Goal: Complete application form: Complete application form

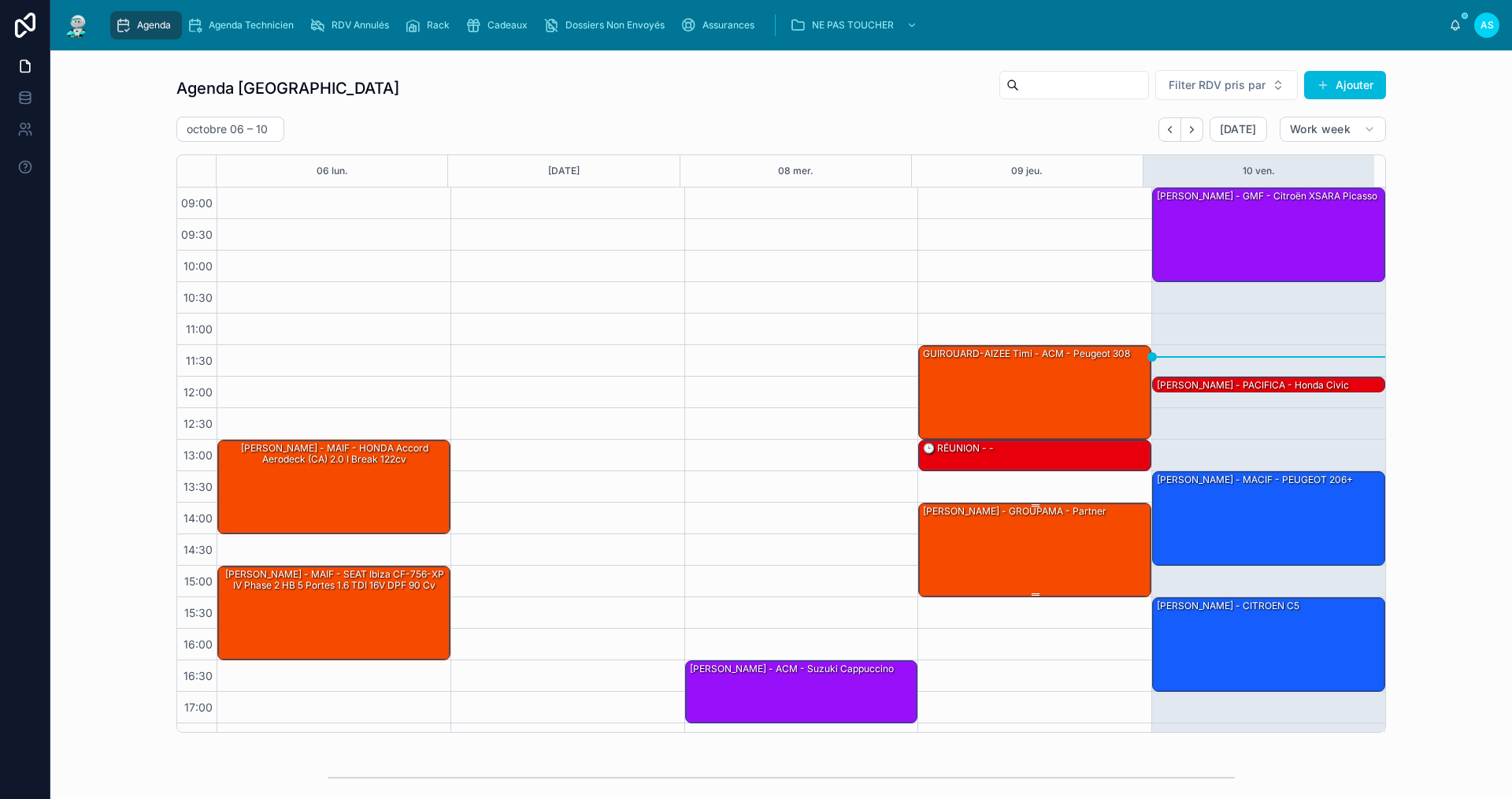
scroll to position [22, 0]
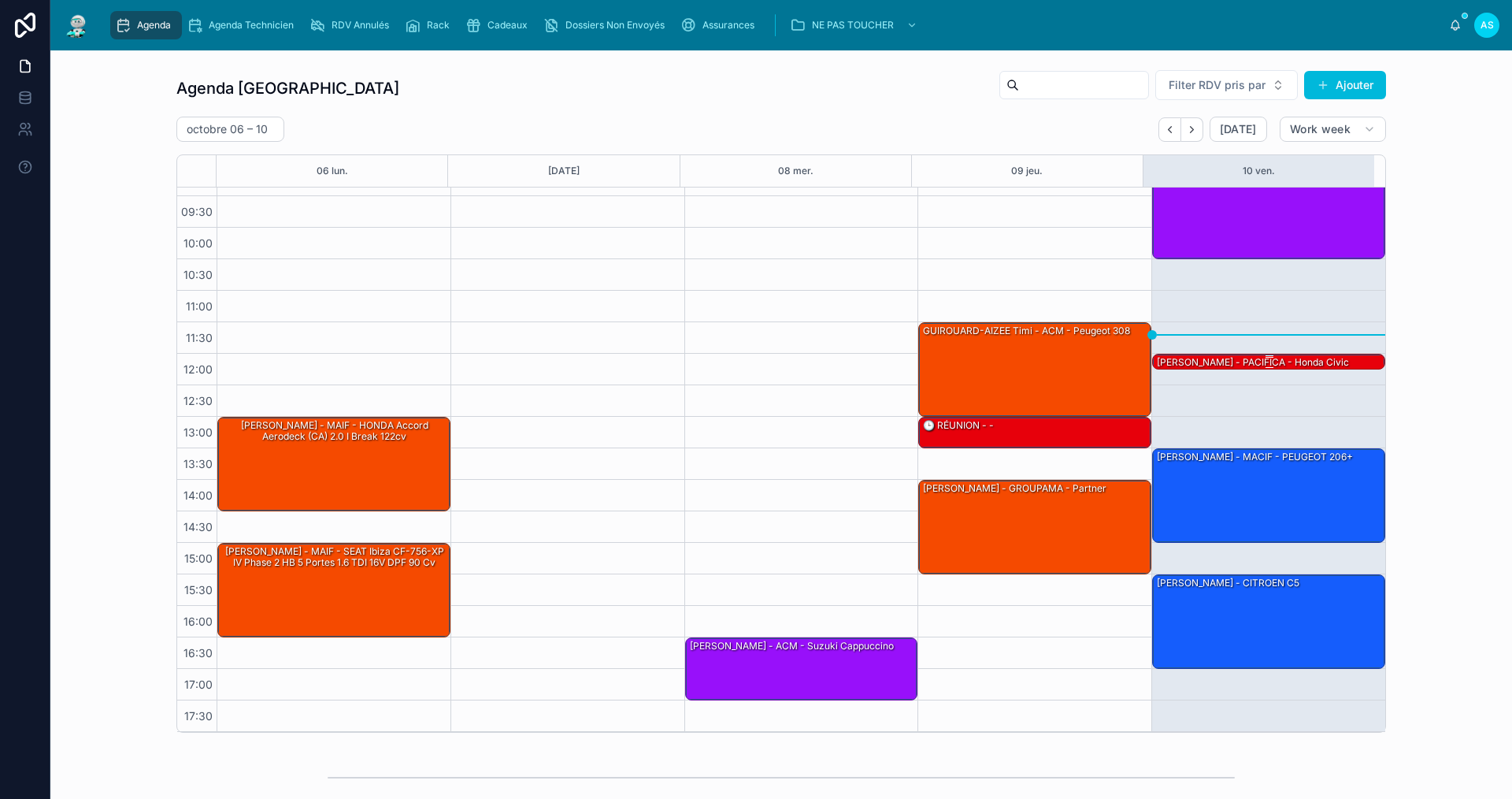
click at [1242, 359] on div "[PERSON_NAME] - PACIFICA - honda civic" at bounding box center [1252, 363] width 195 height 14
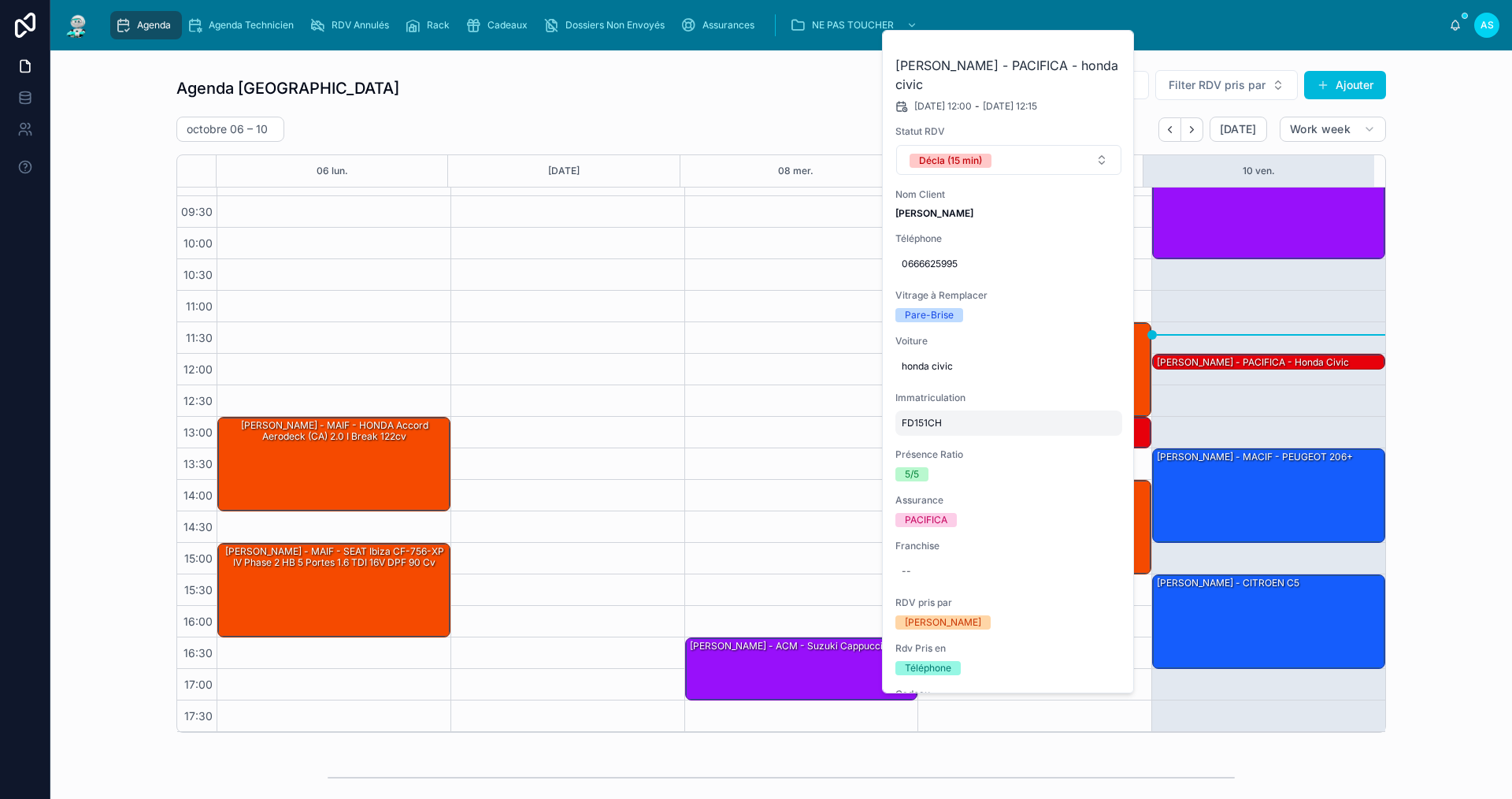
click at [931, 419] on span "FD151CH" at bounding box center [1008, 423] width 214 height 13
drag, startPoint x: 966, startPoint y: 439, endPoint x: 889, endPoint y: 442, distance: 77.1
click at [889, 442] on div "*******" at bounding box center [1002, 445] width 227 height 58
click at [1449, 442] on div "Agenda Saint-Orens Filter RDV pris par Ajouter [DATE] – [DATE] [DATE] Work week…" at bounding box center [781, 400] width 1436 height 676
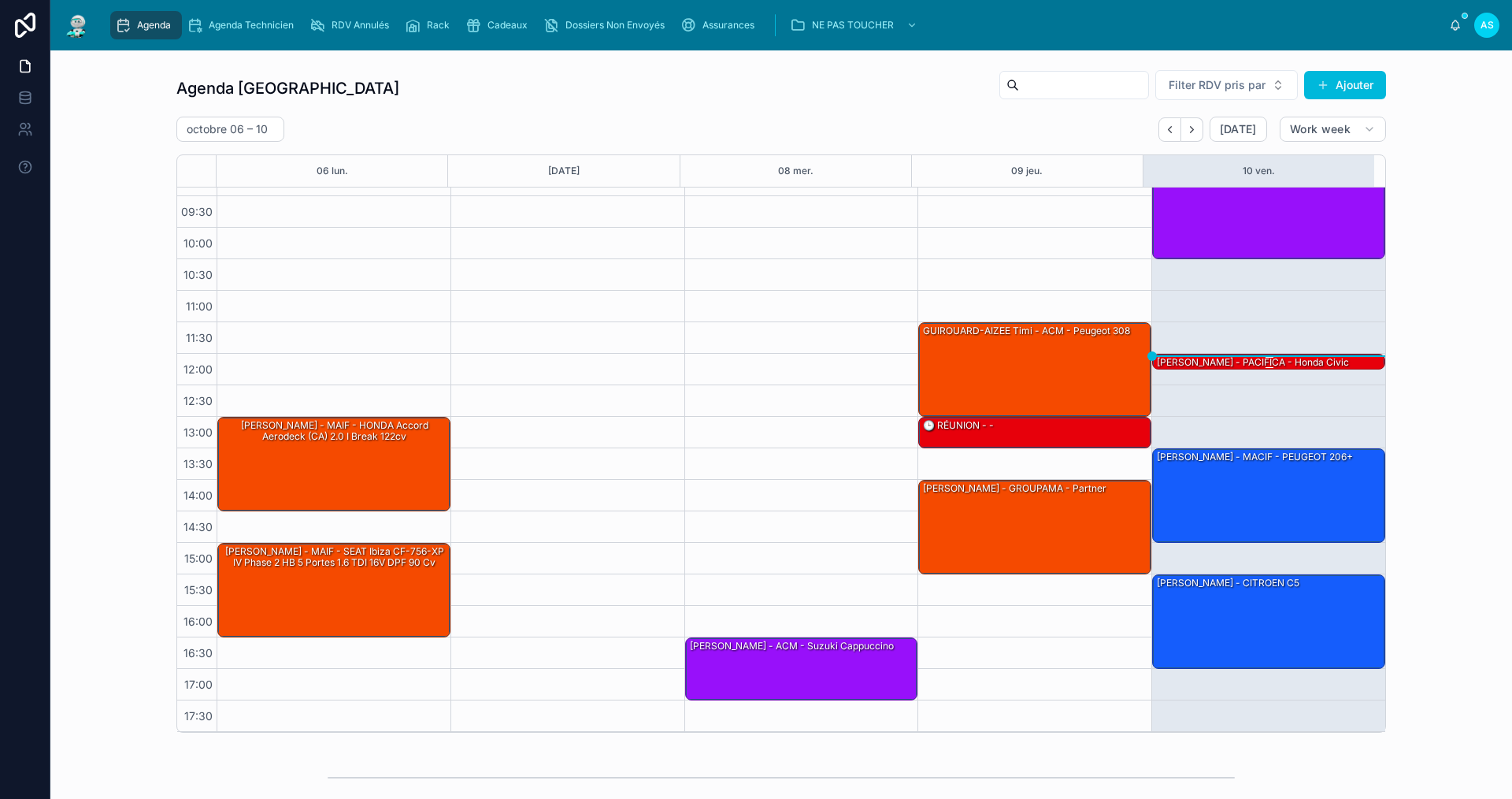
click at [1214, 364] on div "[PERSON_NAME] - PACIFICA - honda civic" at bounding box center [1252, 363] width 195 height 14
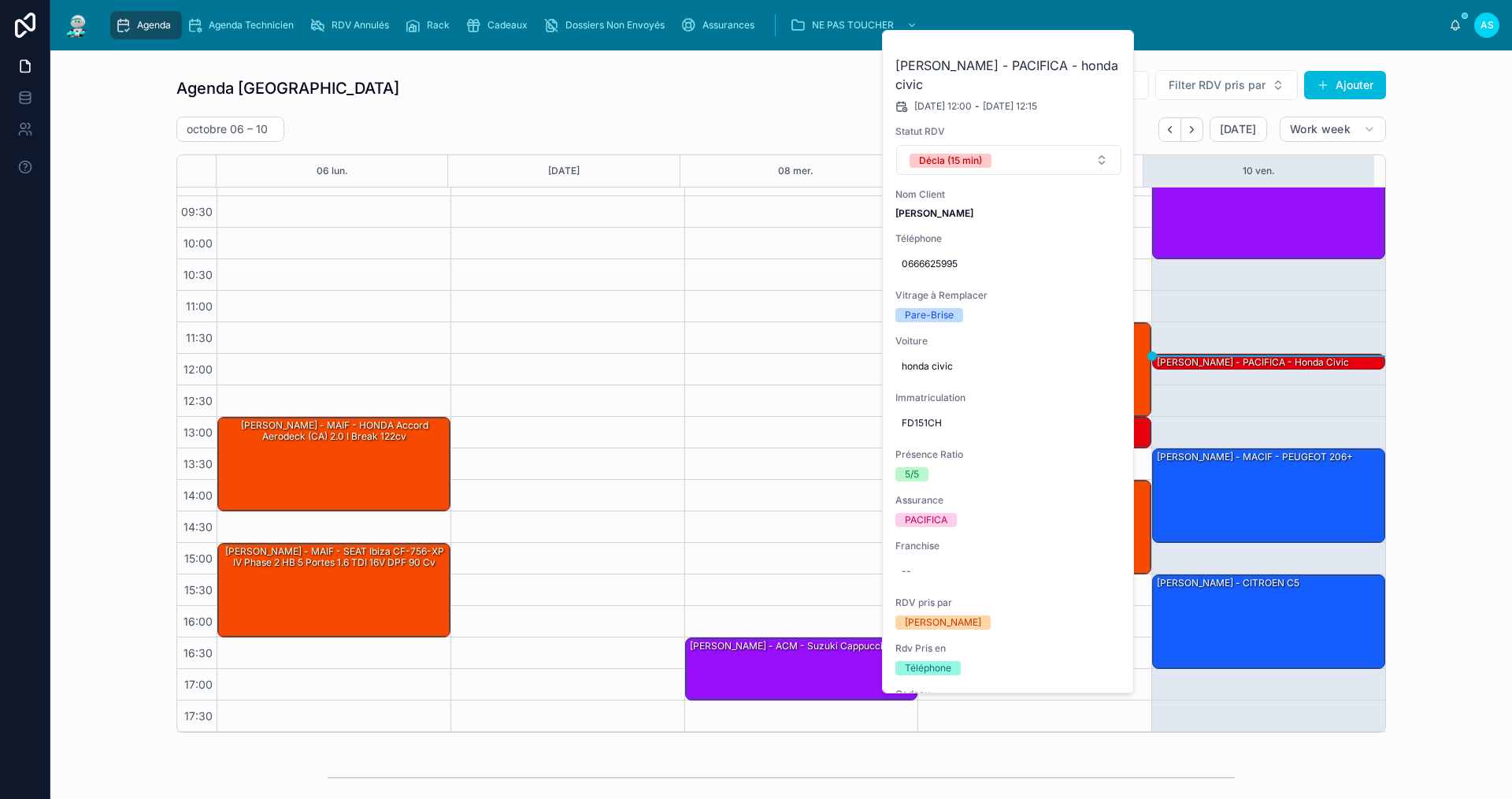
click at [1105, 67] on div "[PERSON_NAME] - PACIFICA - honda civic [DATE] 12:00 - [DATE] 12:15 Statut RDV D…" at bounding box center [1008, 691] width 252 height 1322
click at [0, 0] on icon at bounding box center [0, 0] width 0 height 0
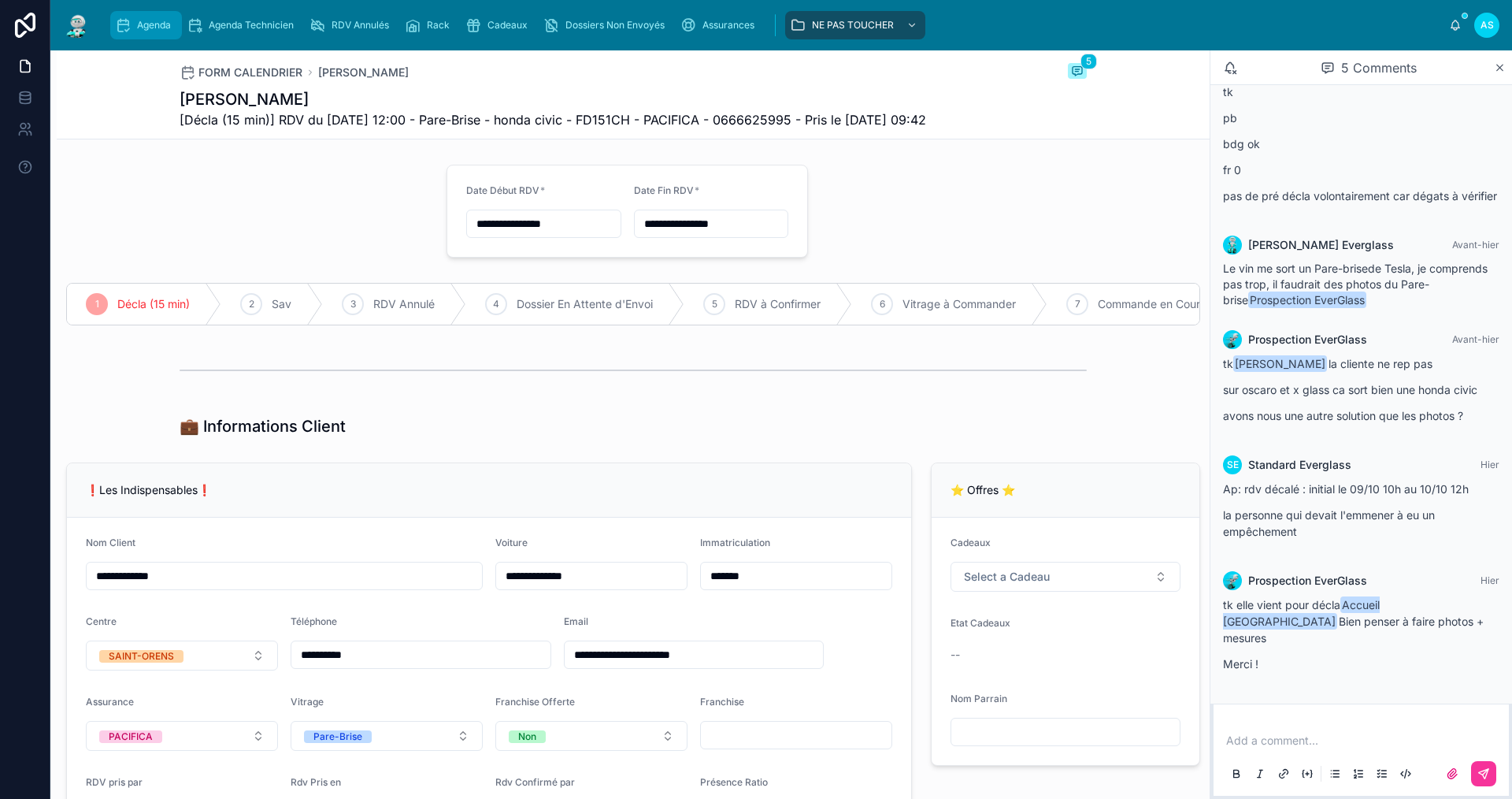
click at [155, 15] on div "Agenda" at bounding box center [146, 25] width 62 height 25
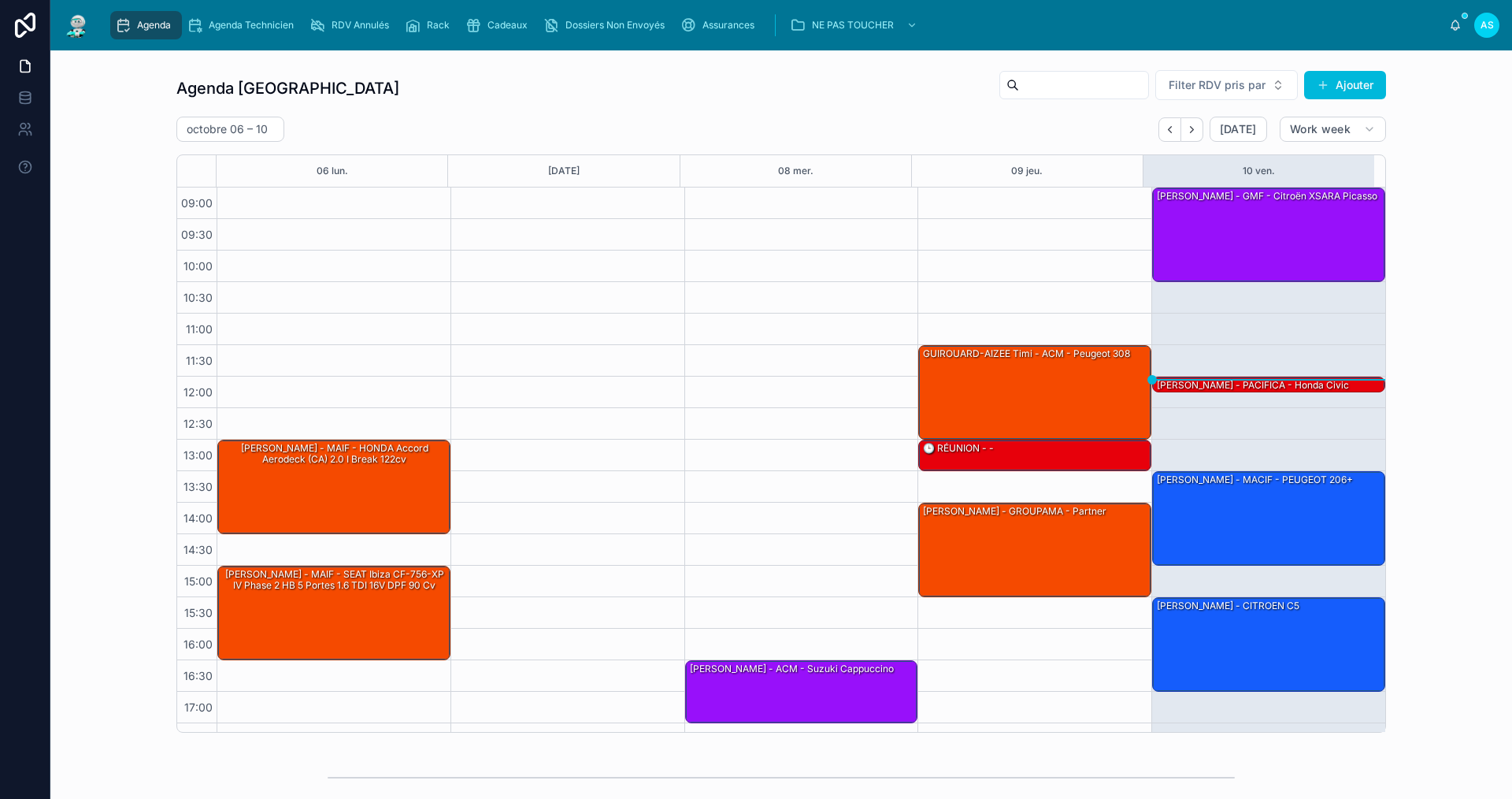
scroll to position [22, 0]
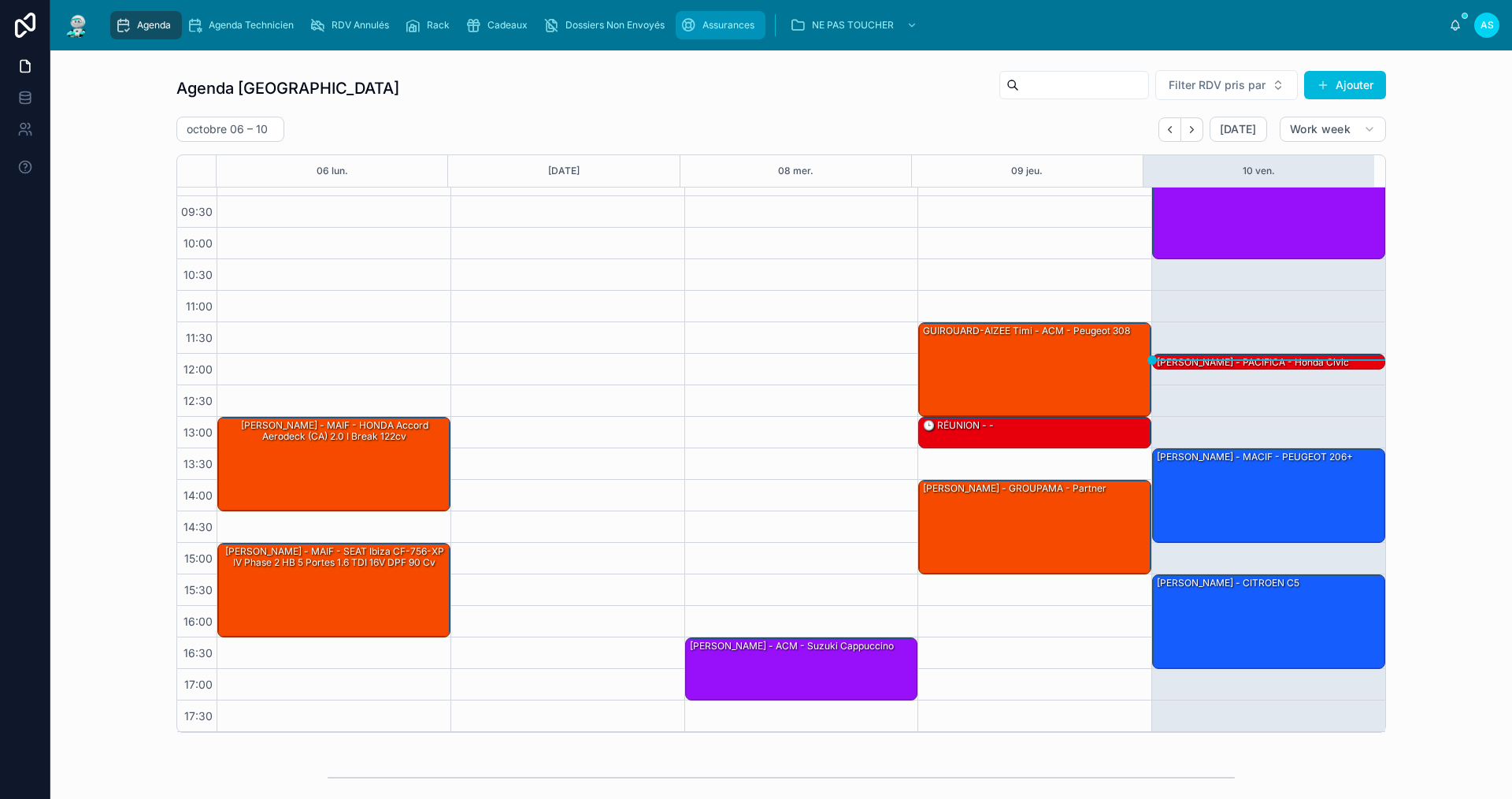
drag, startPoint x: 712, startPoint y: 21, endPoint x: 693, endPoint y: 16, distance: 19.6
click at [712, 22] on span "Assurances" at bounding box center [729, 25] width 52 height 13
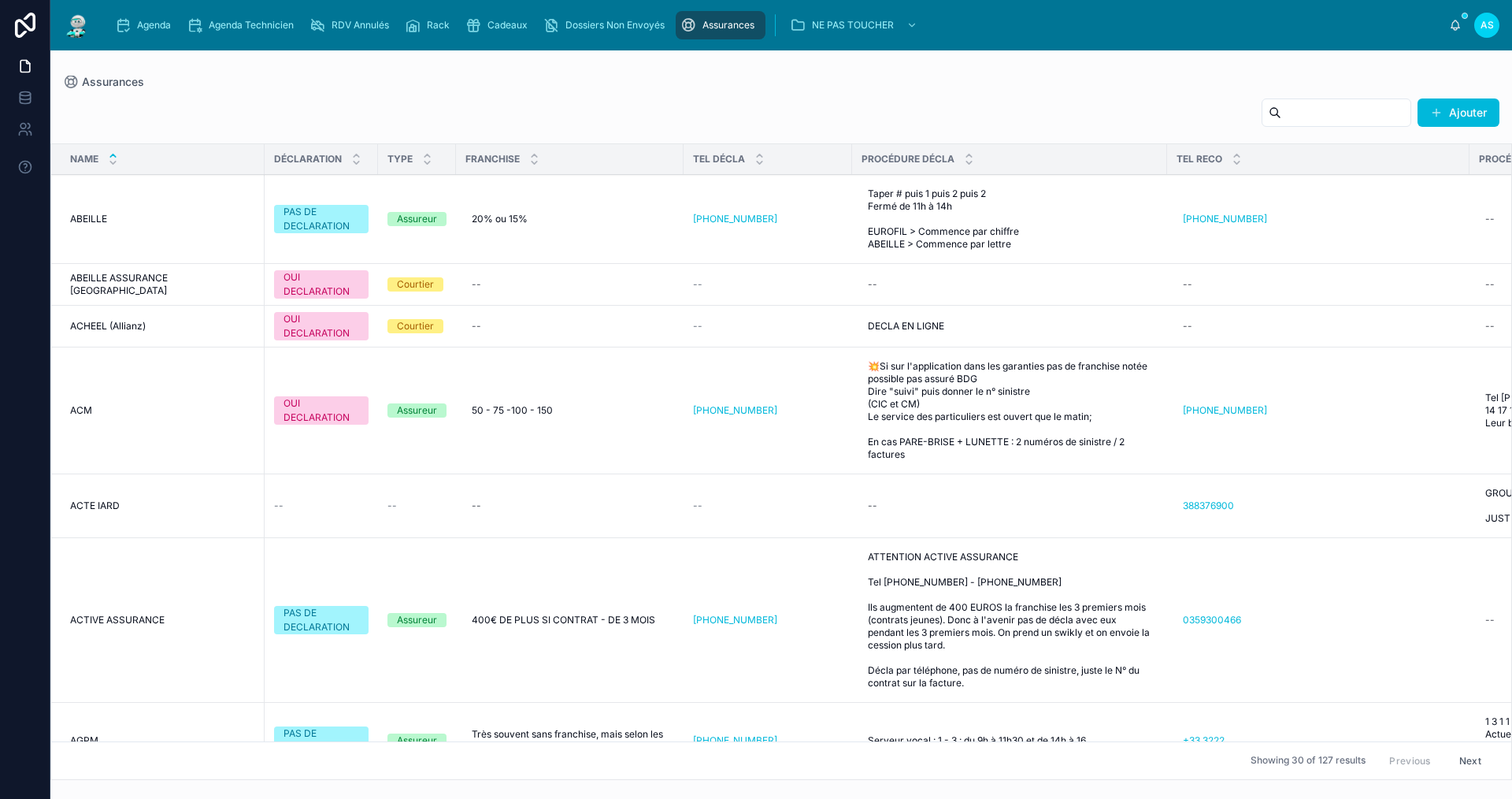
click at [1281, 117] on input "text" at bounding box center [1346, 112] width 130 height 22
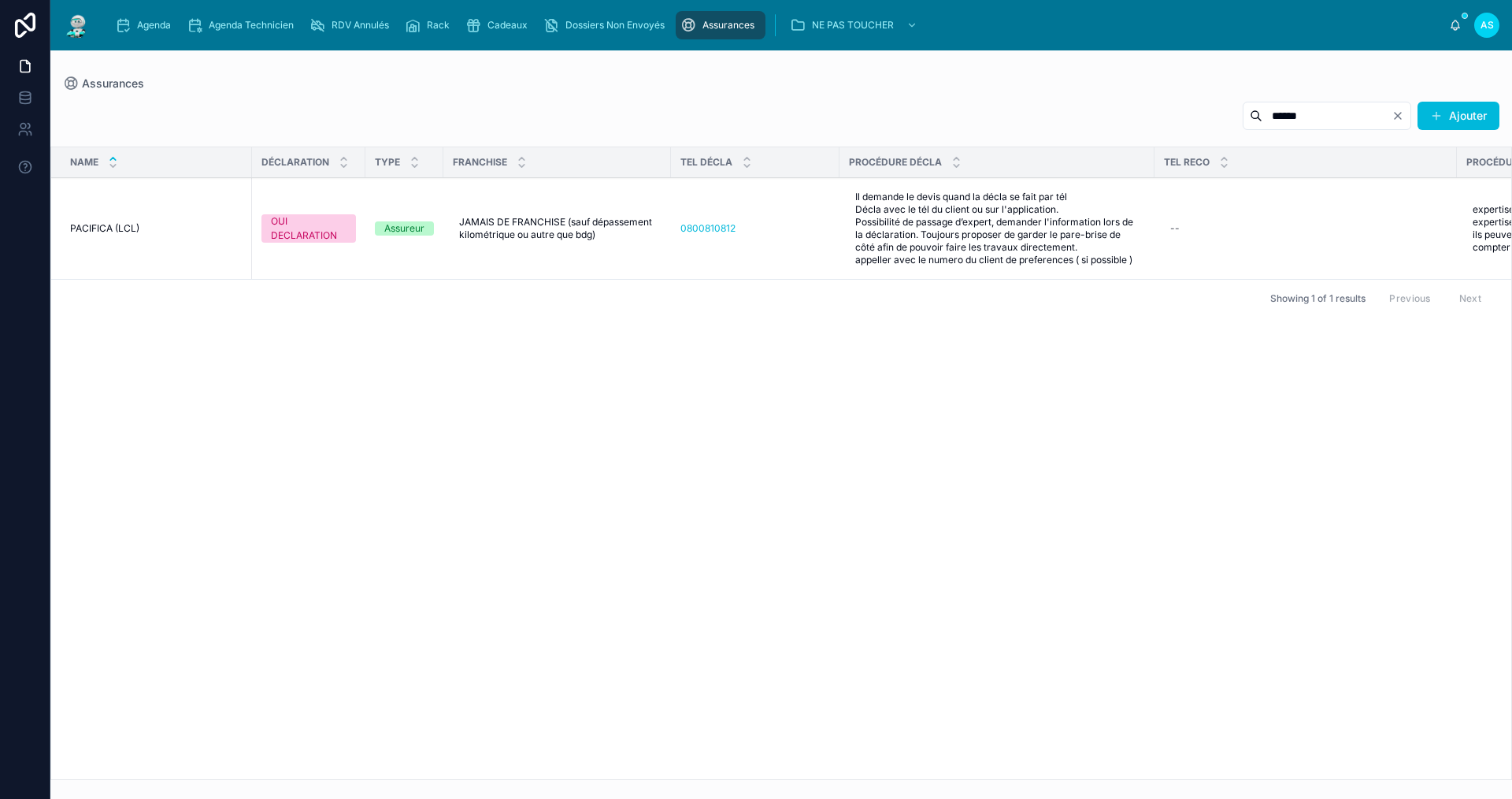
type input "******"
click at [163, 29] on span "Agenda" at bounding box center [154, 25] width 34 height 13
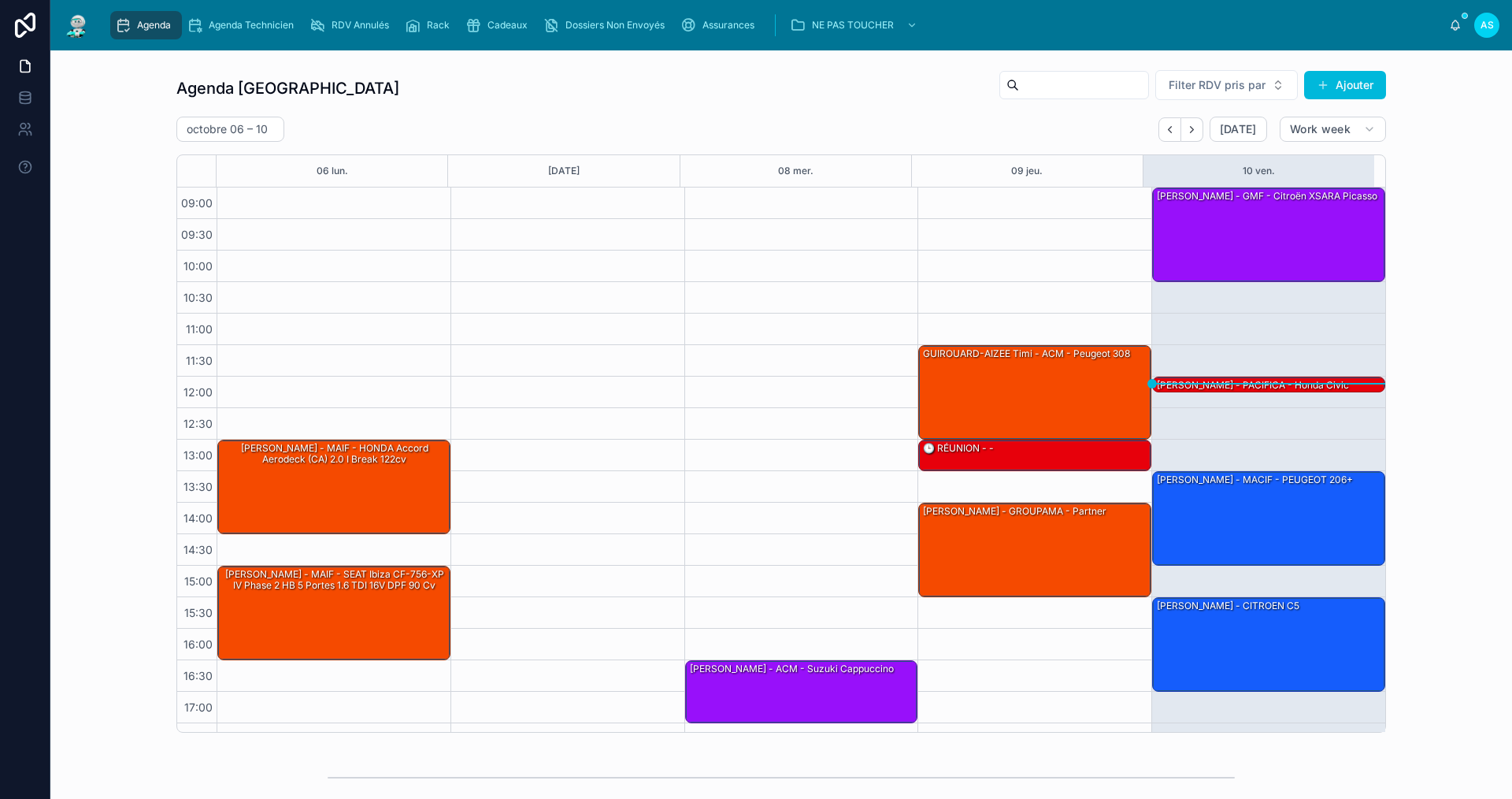
scroll to position [22, 0]
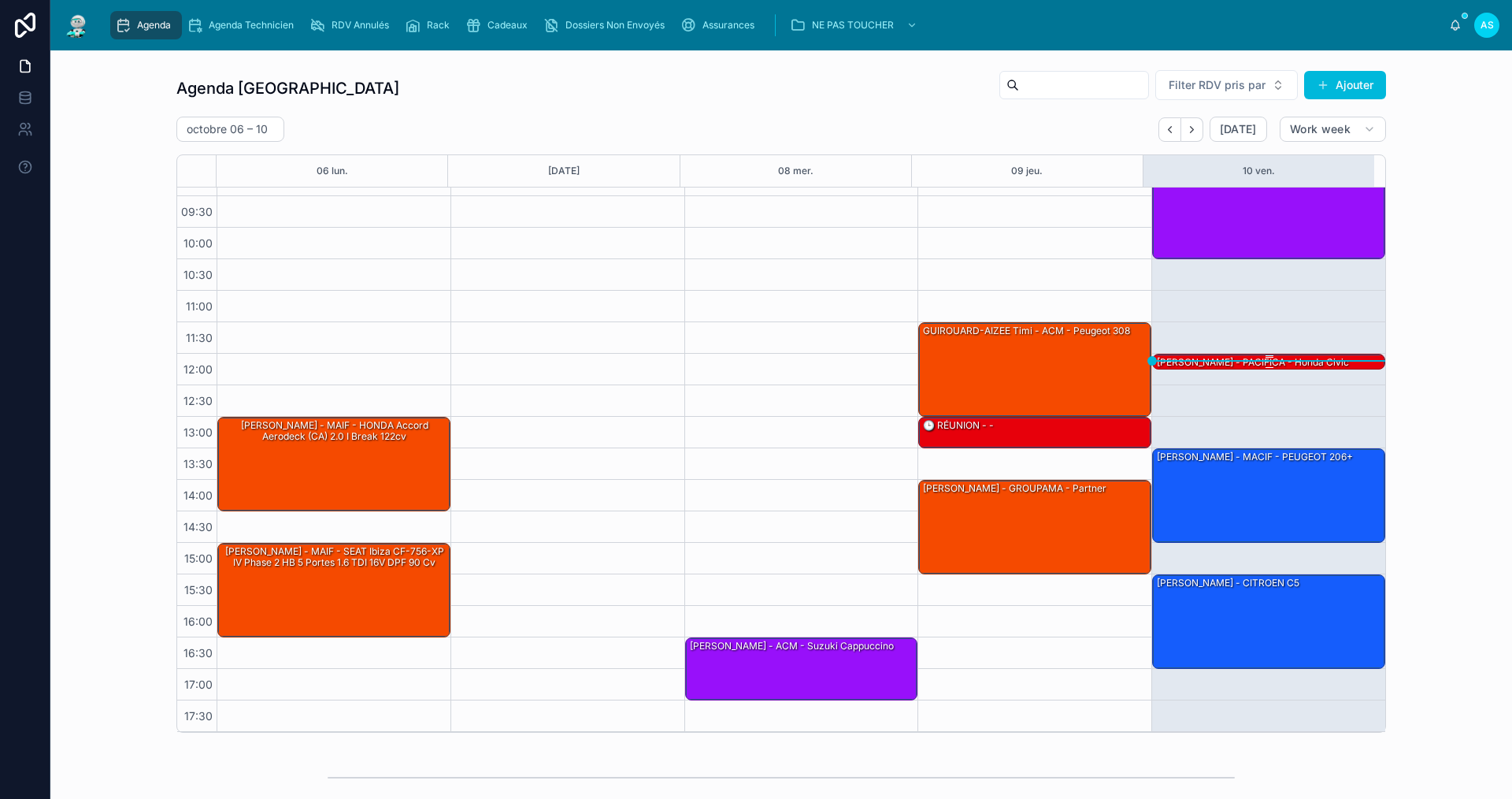
click at [1174, 357] on div "[PERSON_NAME] - PACIFICA - honda civic" at bounding box center [1252, 363] width 195 height 14
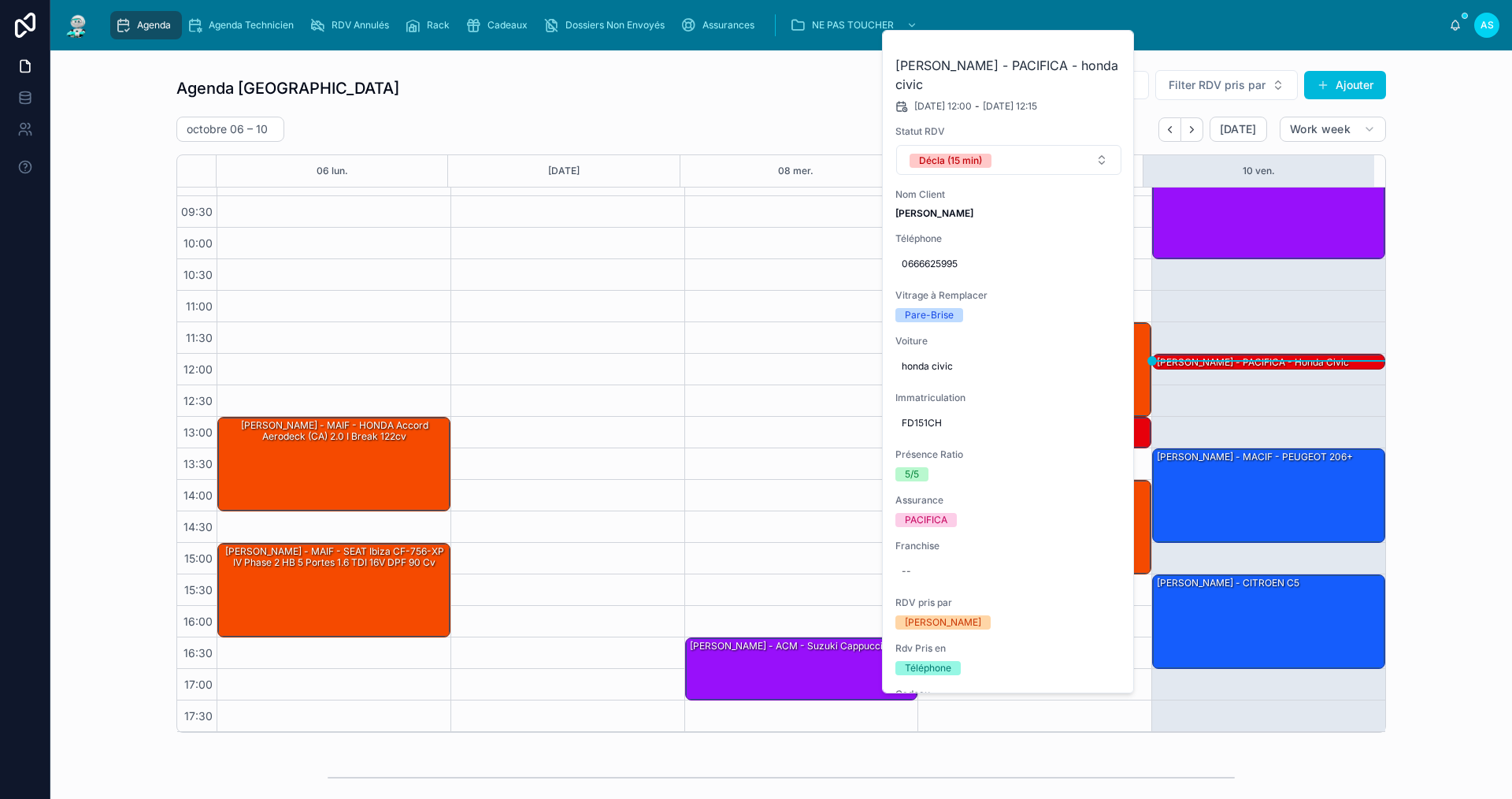
click at [0, 0] on icon at bounding box center [0, 0] width 0 height 0
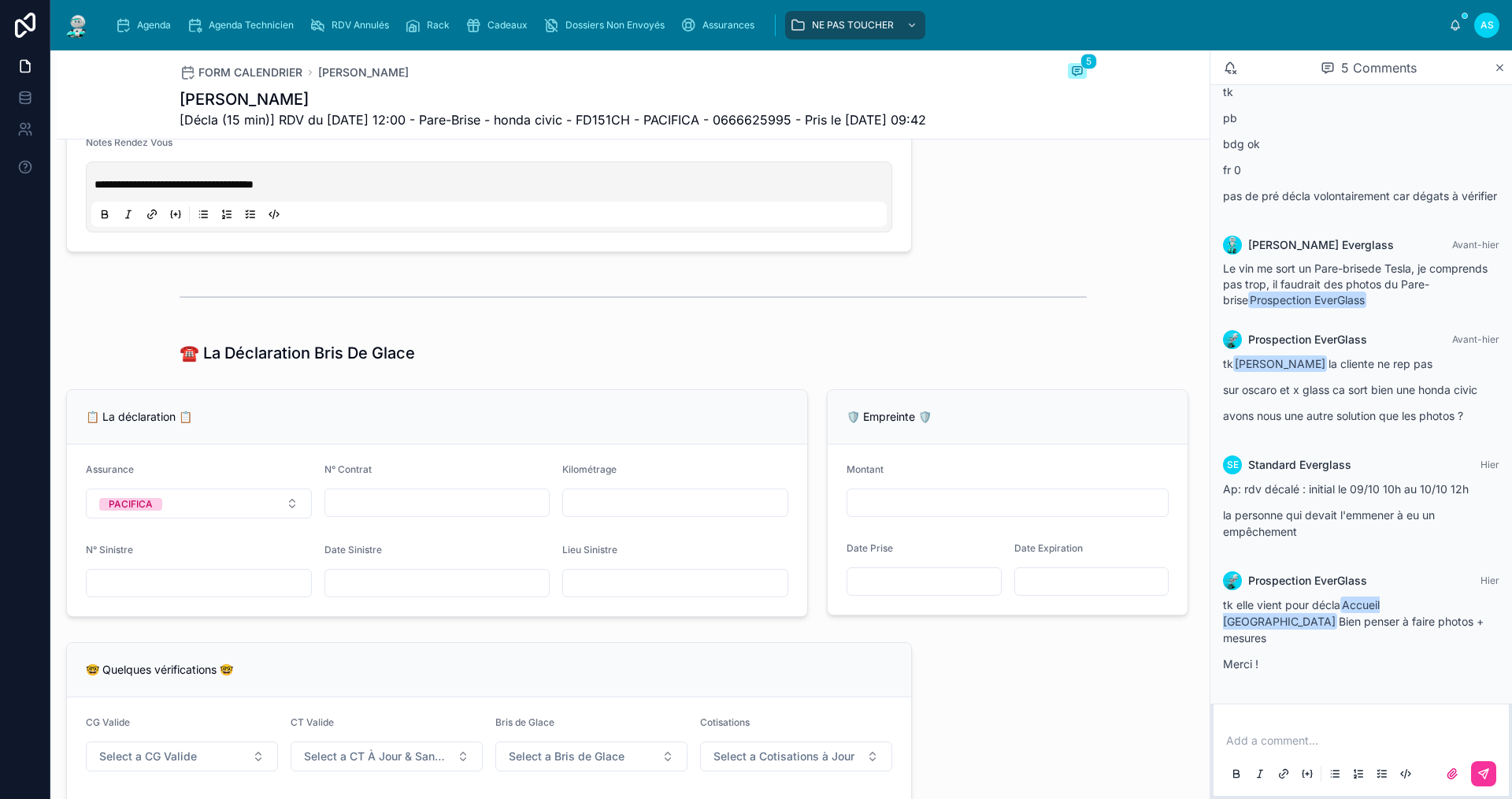
scroll to position [787, 0]
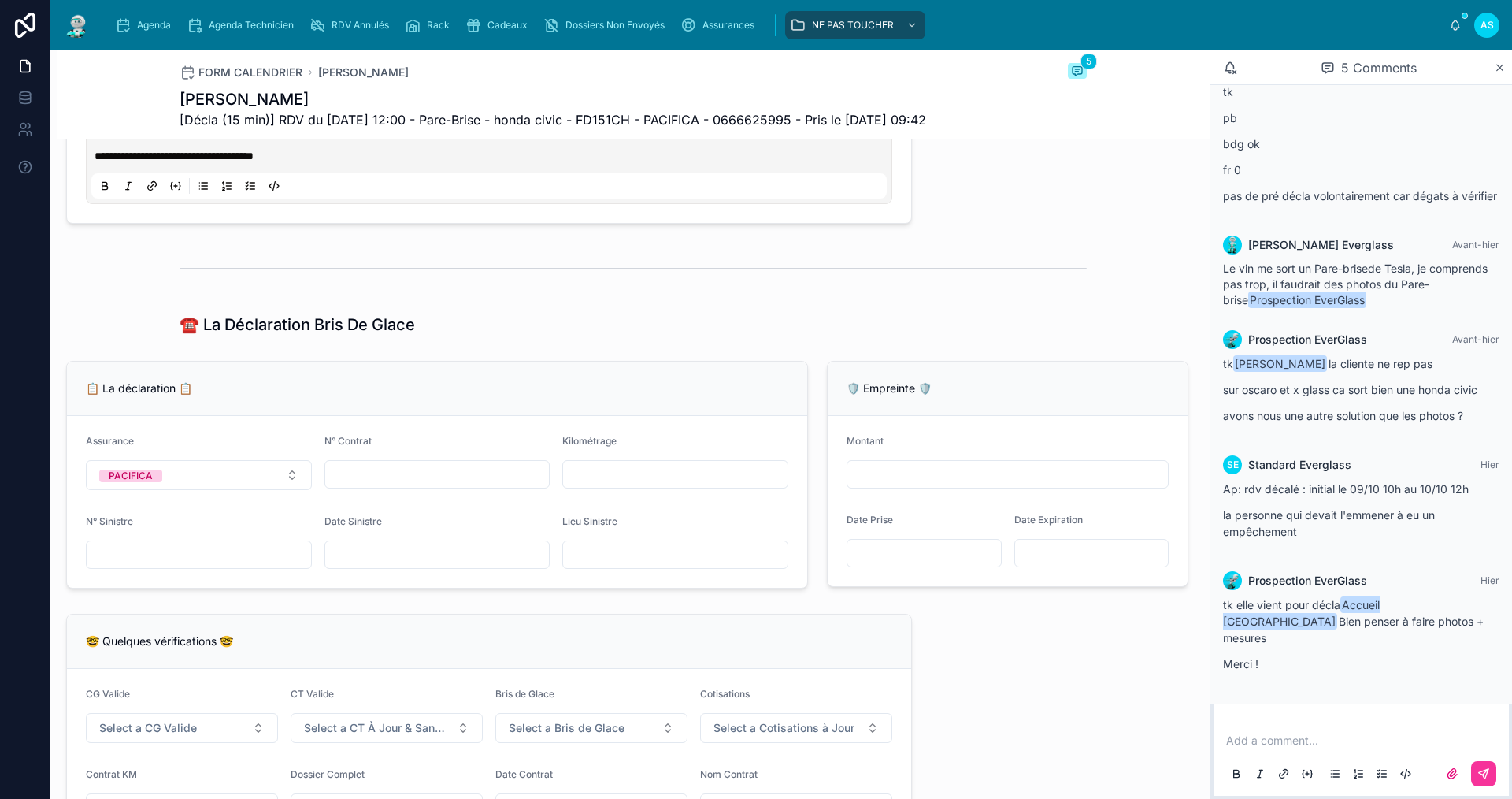
drag, startPoint x: 246, startPoint y: 588, endPoint x: 273, endPoint y: 541, distance: 54.2
click at [246, 565] on input "text" at bounding box center [198, 554] width 224 height 22
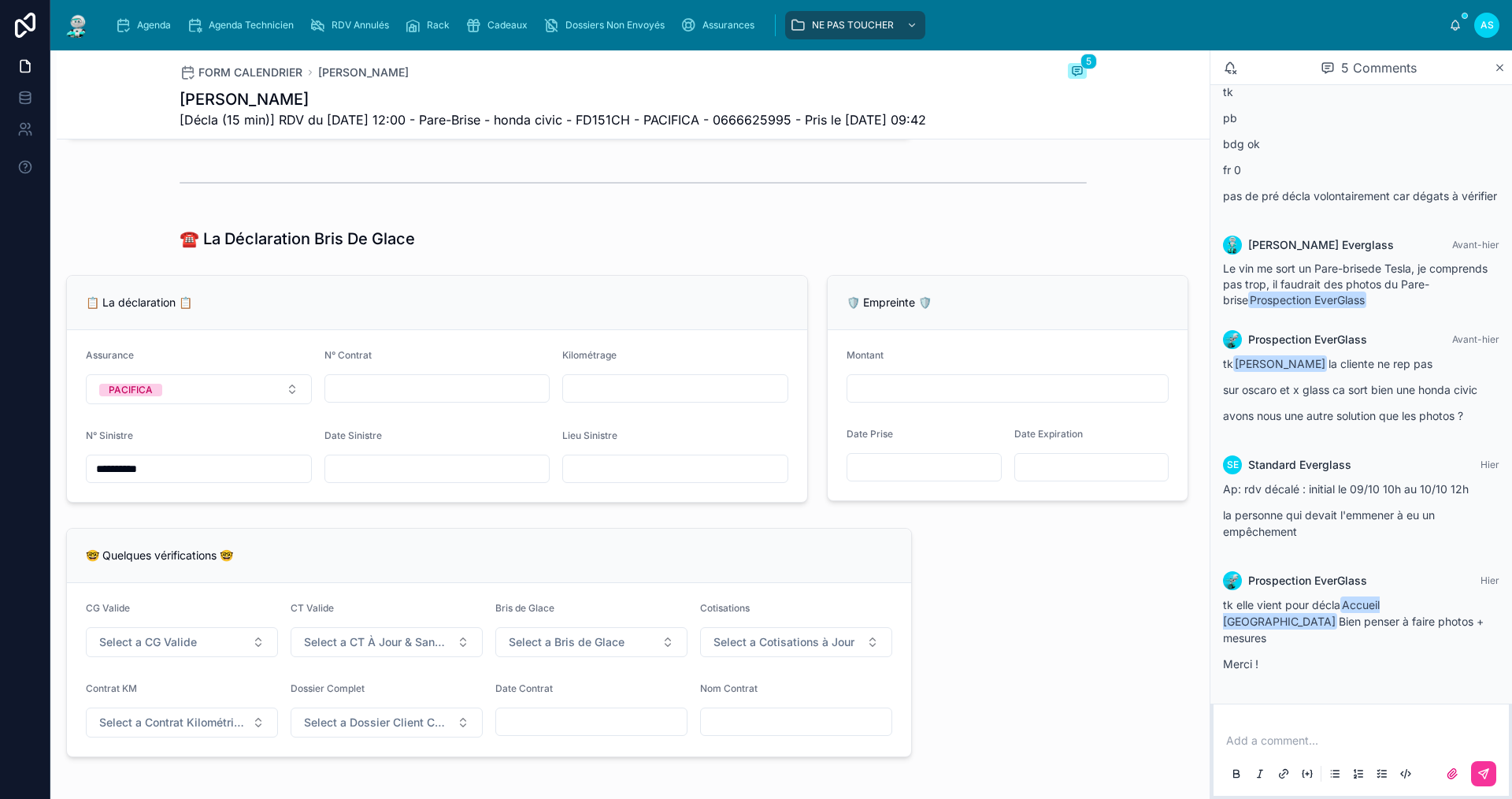
scroll to position [871, 0]
type input "**********"
click at [648, 482] on input "text" at bounding box center [675, 471] width 224 height 22
click at [621, 482] on input "text" at bounding box center [675, 471] width 224 height 22
drag, startPoint x: 568, startPoint y: 452, endPoint x: 559, endPoint y: 455, distance: 9.5
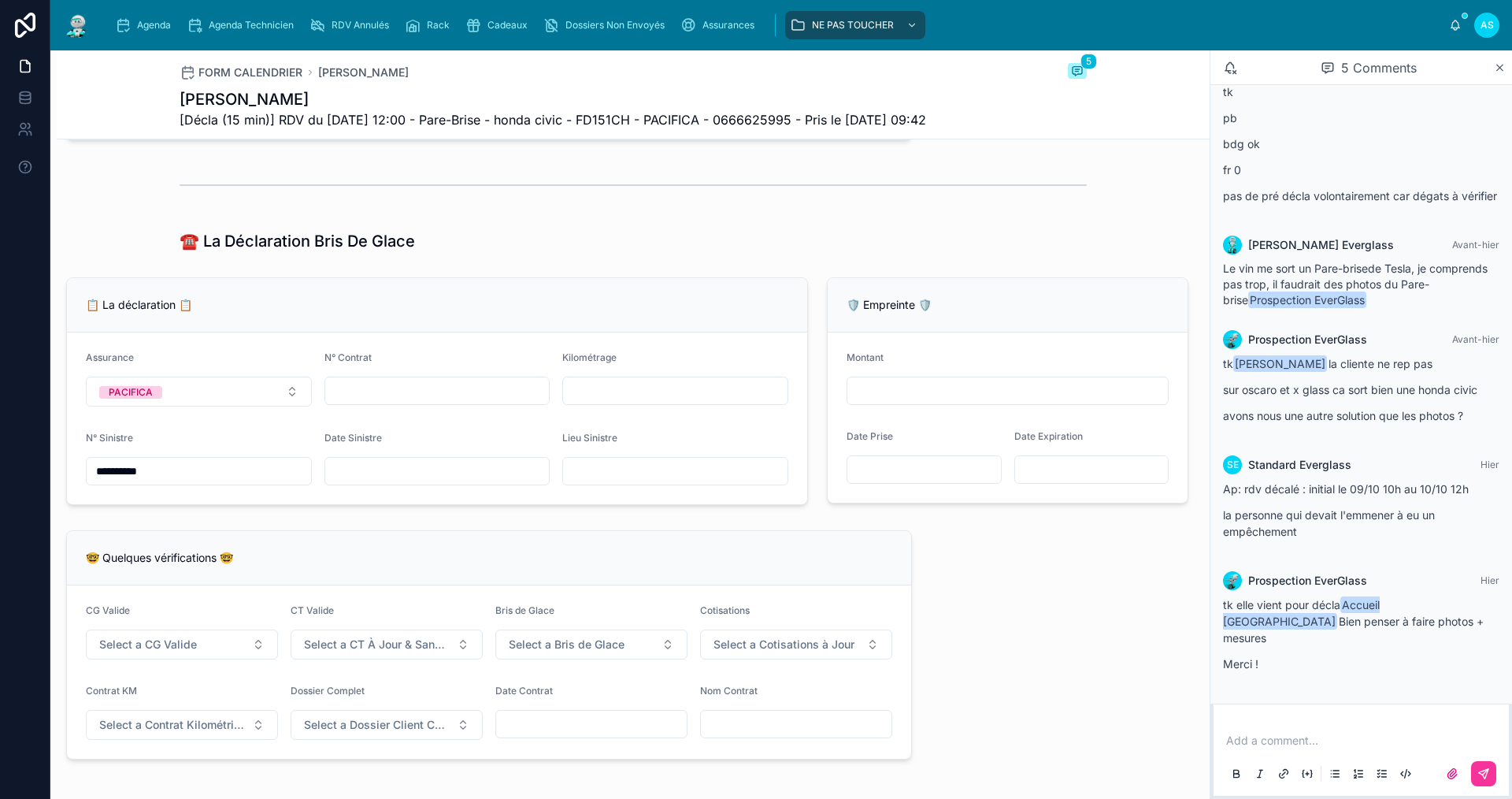
click at [568, 452] on form "**********" at bounding box center [436, 417] width 740 height 172
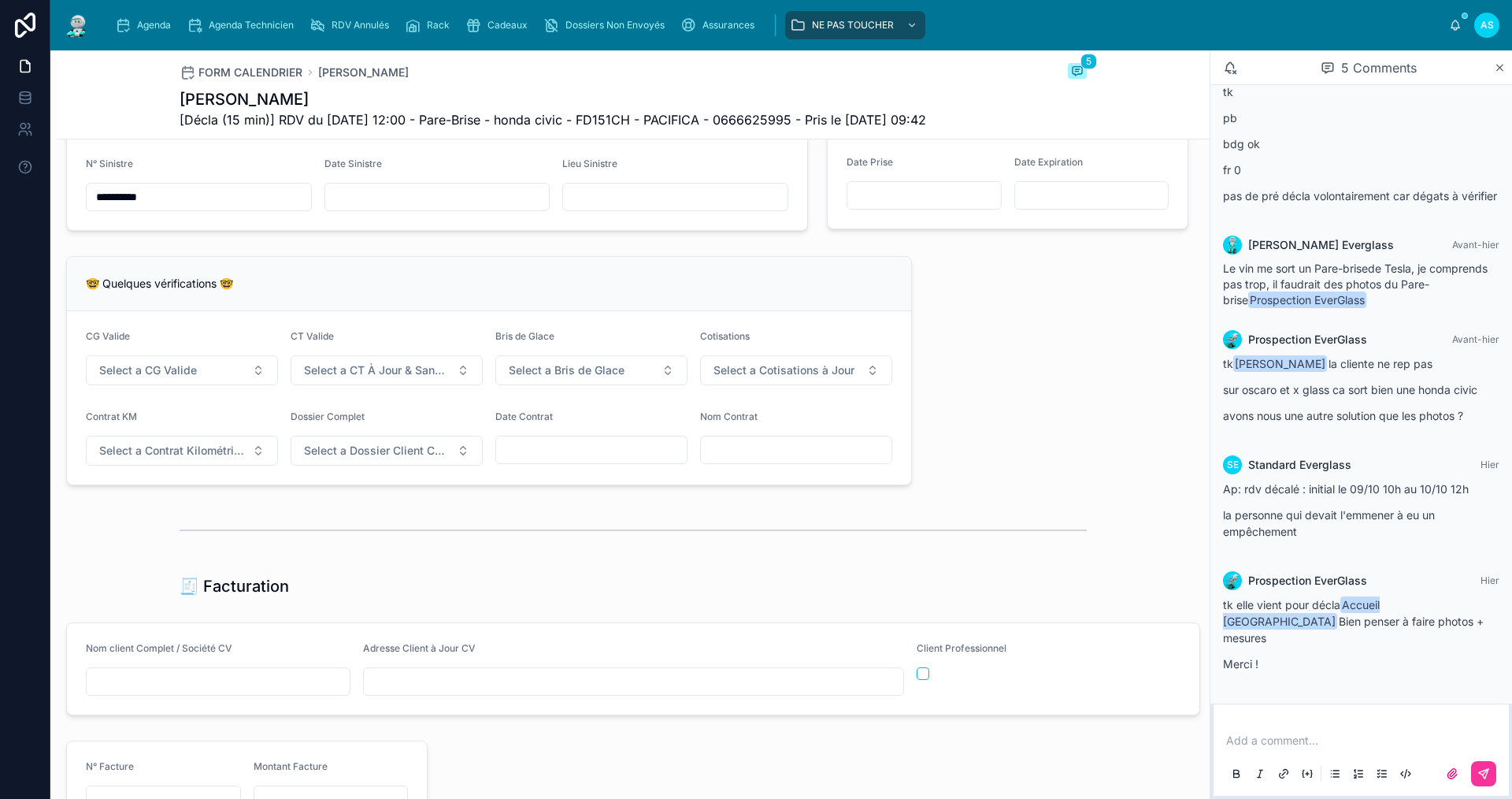
scroll to position [1343, 0]
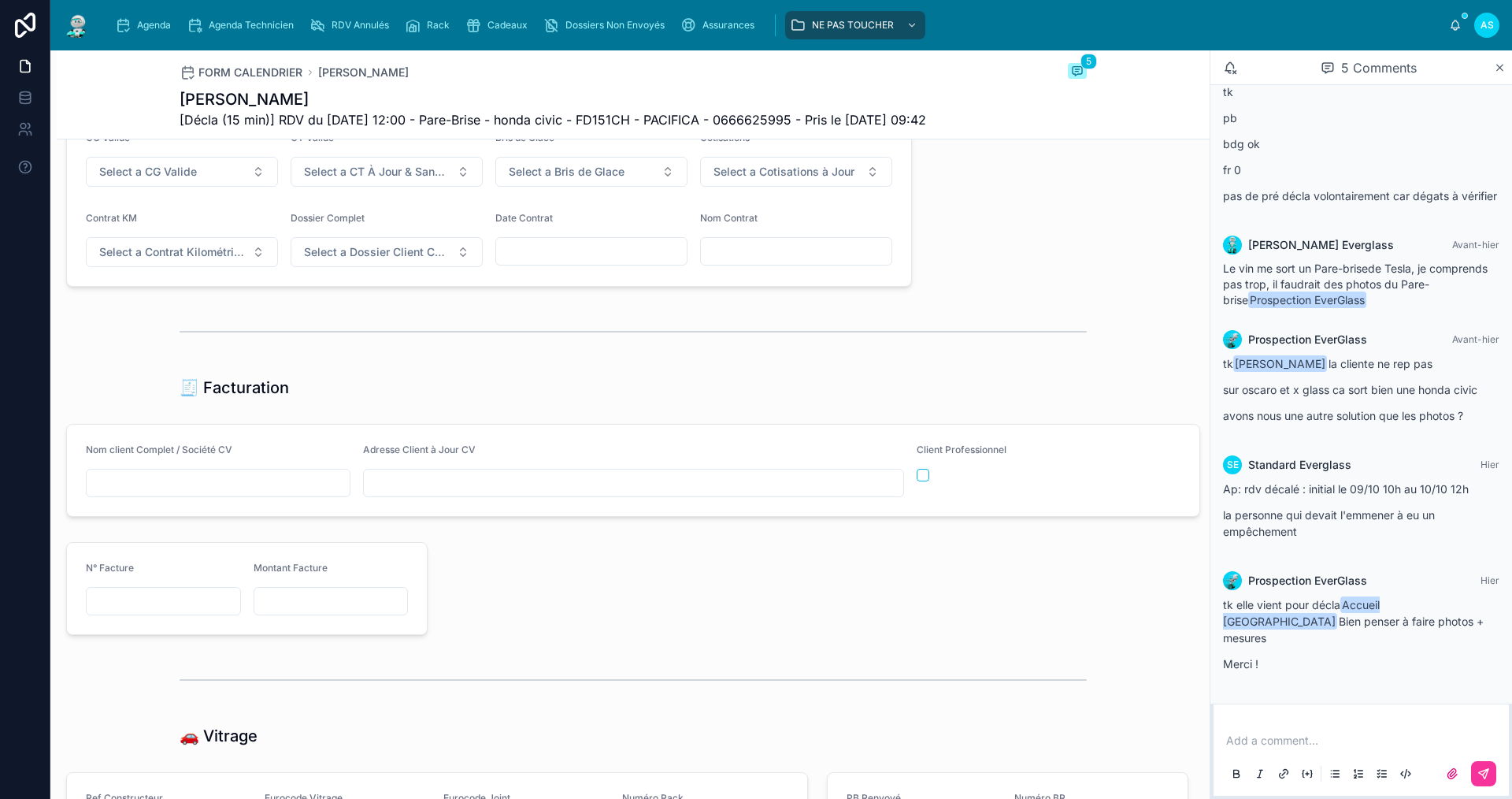
click at [281, 494] on input "text" at bounding box center [218, 482] width 263 height 22
paste input "**********"
type input "**********"
click at [542, 494] on input "text" at bounding box center [633, 482] width 540 height 22
paste input "**********"
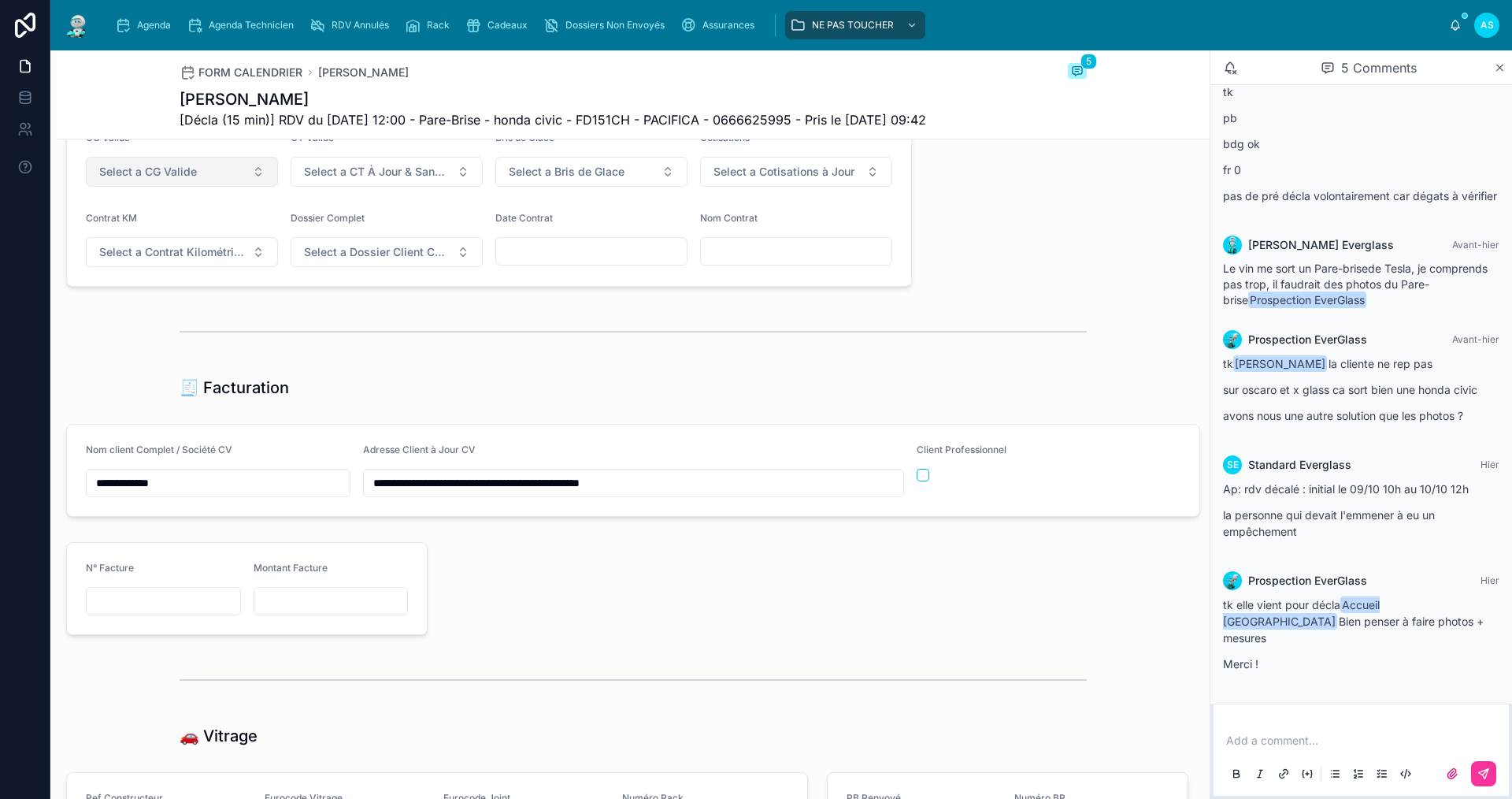
type input "**********"
click at [201, 186] on button "Select a CG Valide" at bounding box center [182, 171] width 192 height 30
click at [198, 261] on div "✅ Oui" at bounding box center [181, 265] width 219 height 22
click at [344, 186] on button "Select a CT À Jour & Sans BDG" at bounding box center [387, 171] width 192 height 30
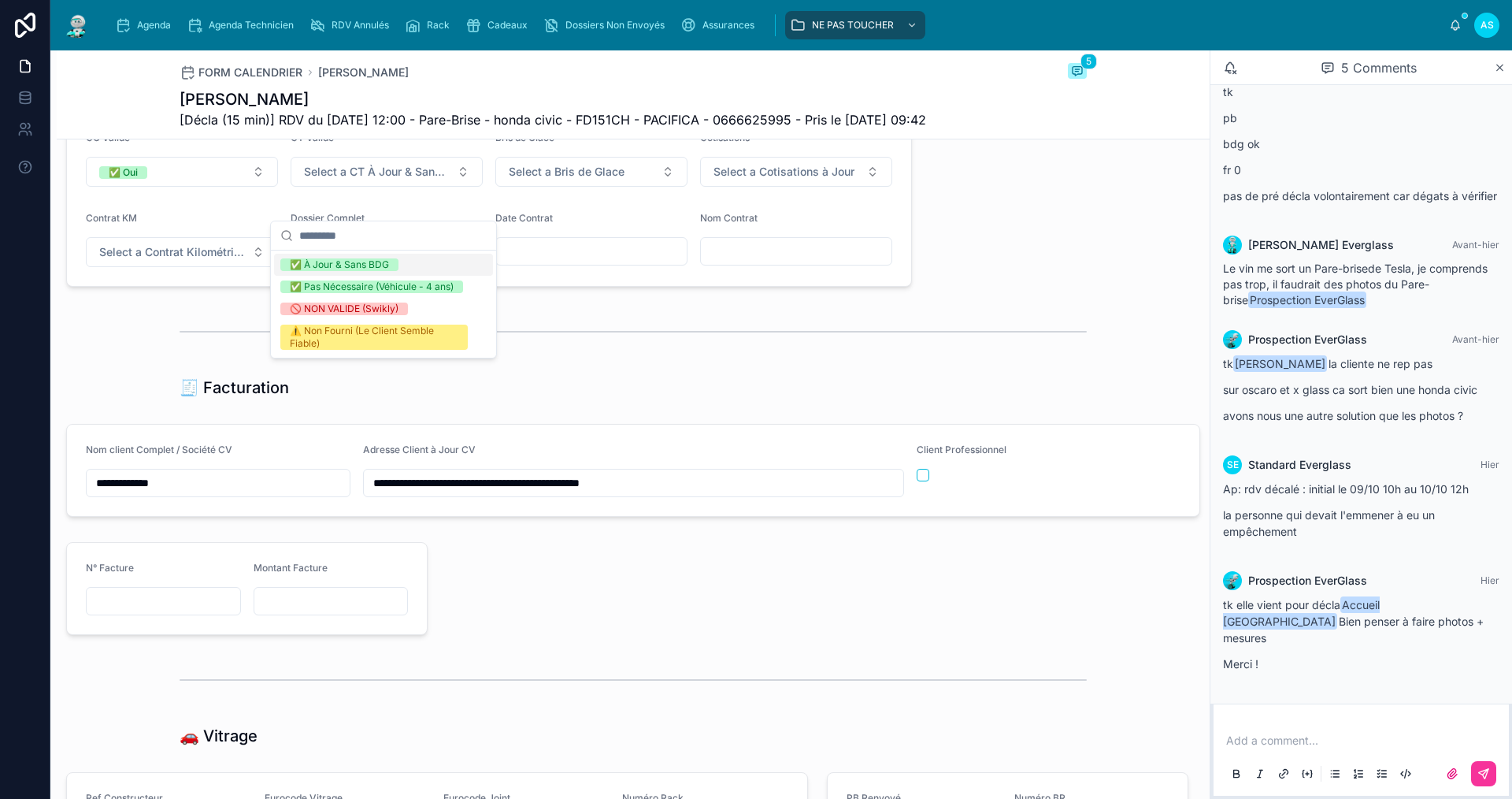
click at [351, 261] on div "✅ À Jour & Sans BDG" at bounding box center [339, 265] width 99 height 13
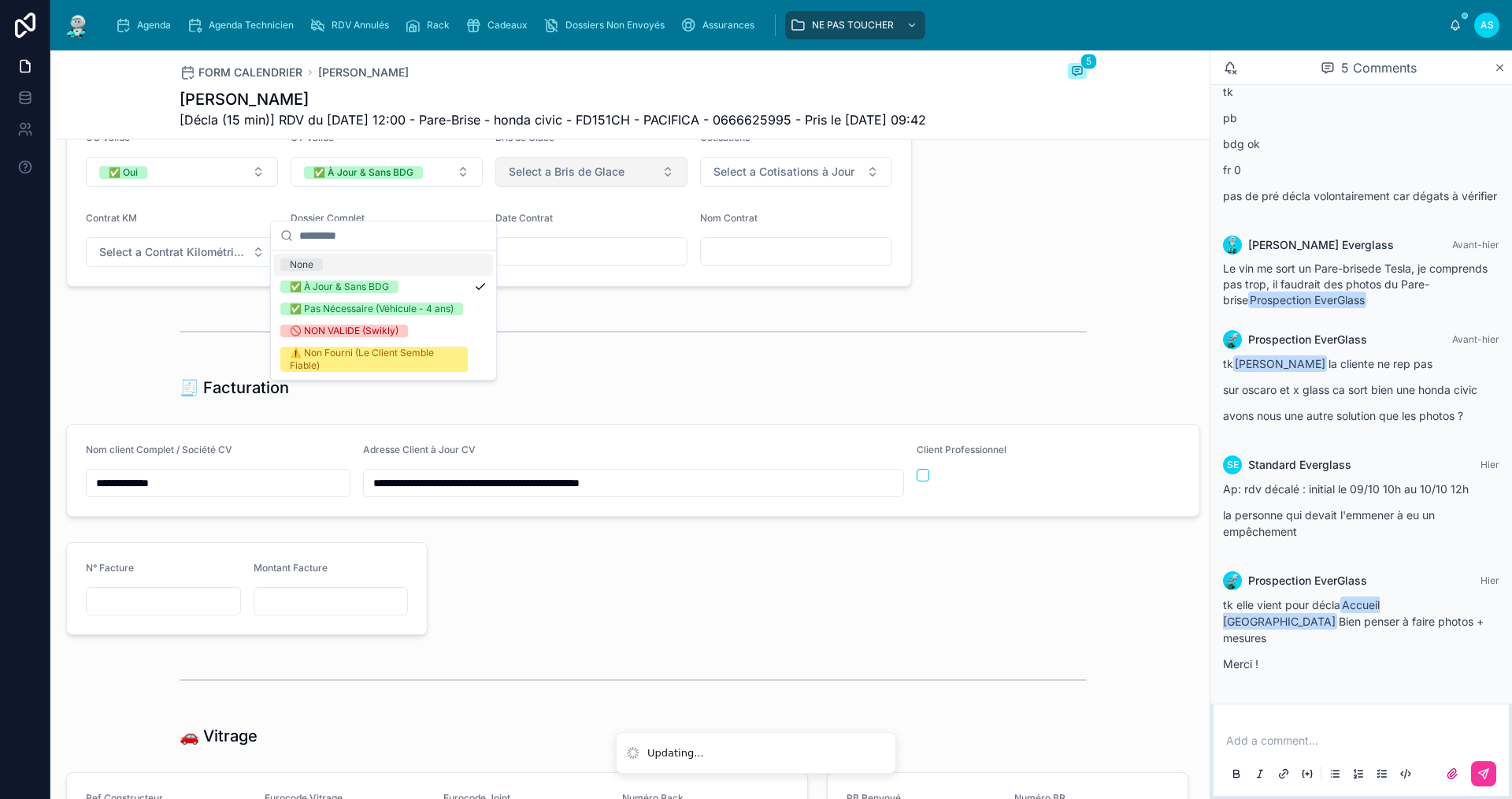
click at [498, 186] on button "Select a Bris de Glace" at bounding box center [592, 171] width 192 height 30
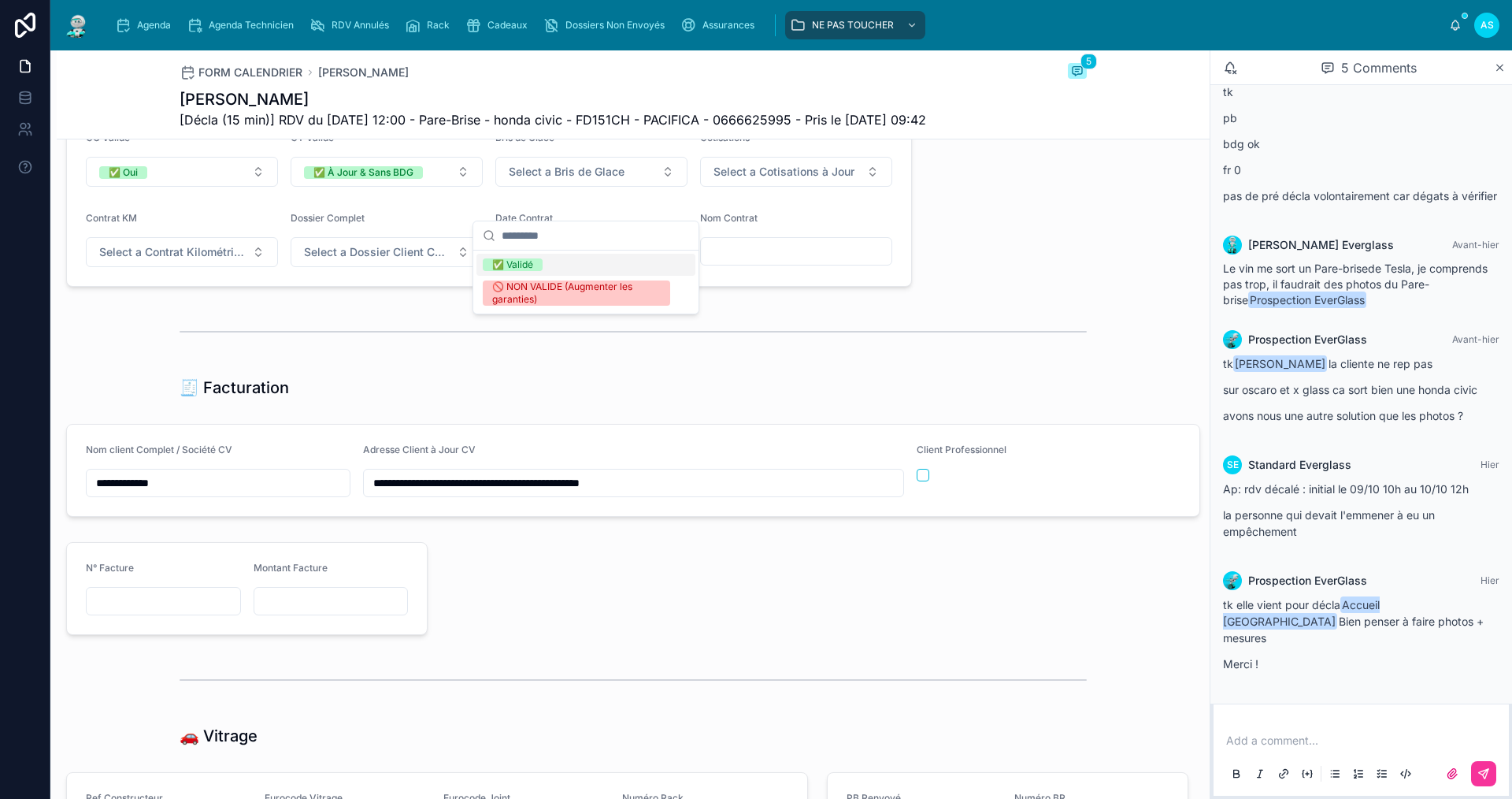
click at [517, 268] on div "✅ Validé" at bounding box center [513, 265] width 41 height 13
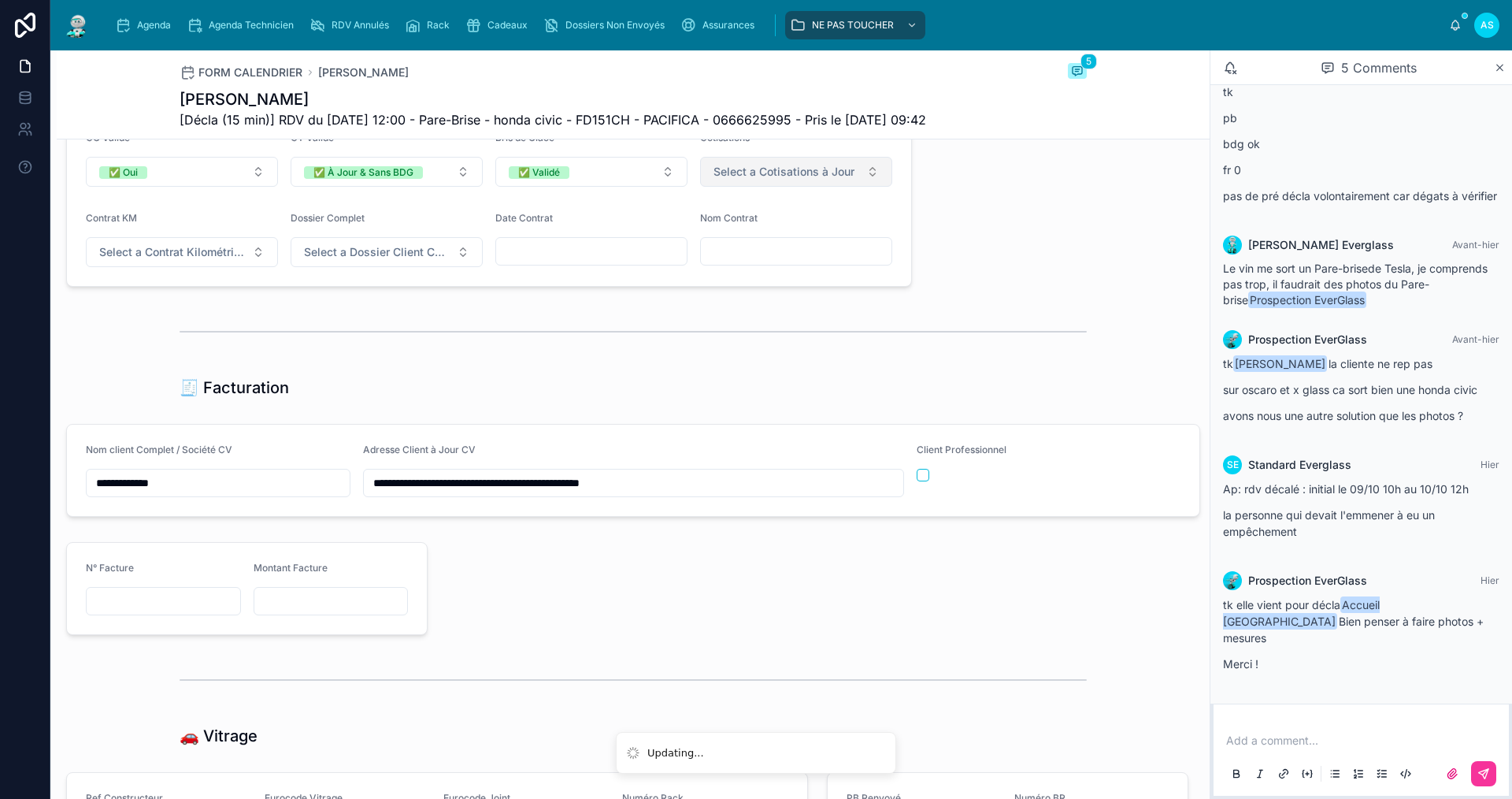
drag, startPoint x: 793, startPoint y: 197, endPoint x: 776, endPoint y: 209, distance: 20.8
click at [793, 180] on span "Select a Cotisations à Jour" at bounding box center [783, 172] width 141 height 16
click at [742, 260] on span "✅ À Jour" at bounding box center [716, 265] width 62 height 13
click at [203, 267] on button "Select a Contrat Kilométrique" at bounding box center [182, 251] width 192 height 30
click at [213, 341] on div "✅ Non" at bounding box center [181, 345] width 219 height 22
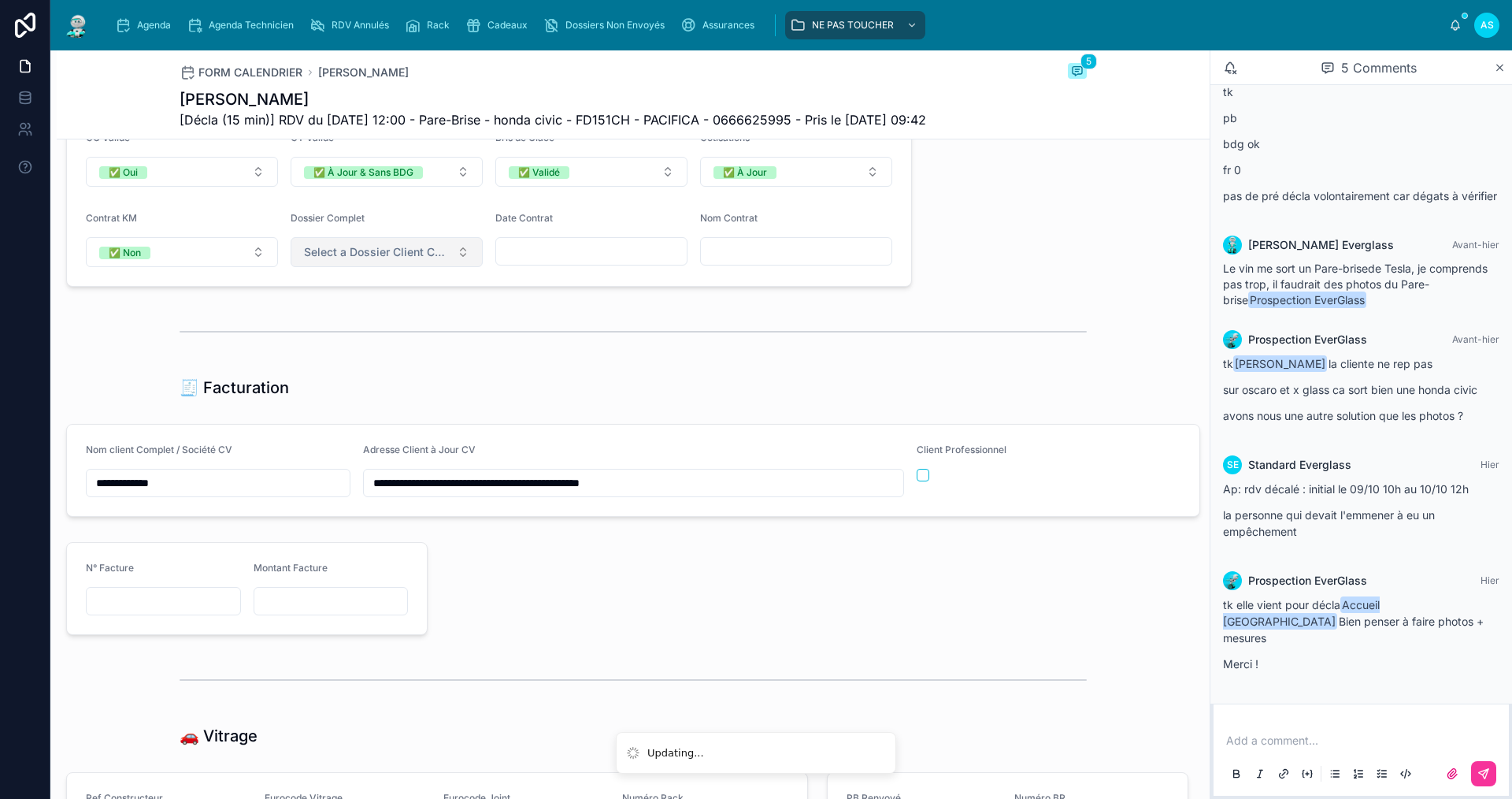
click at [380, 260] on span "Select a Dossier Client Complet" at bounding box center [377, 252] width 147 height 16
drag, startPoint x: 376, startPoint y: 338, endPoint x: 614, endPoint y: 363, distance: 239.3
click at [376, 339] on div "✅ Oui" at bounding box center [383, 345] width 219 height 22
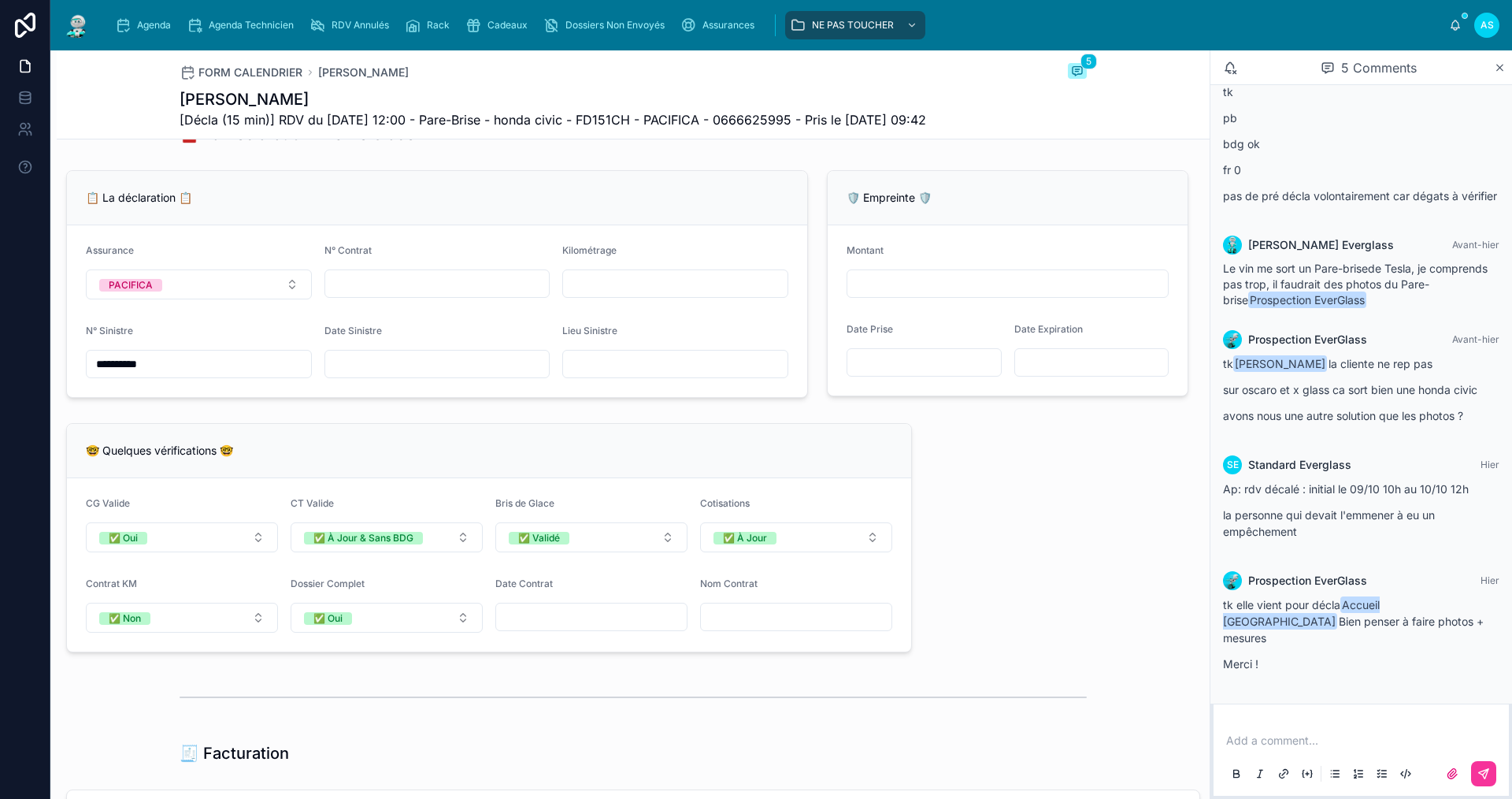
scroll to position [950, 0]
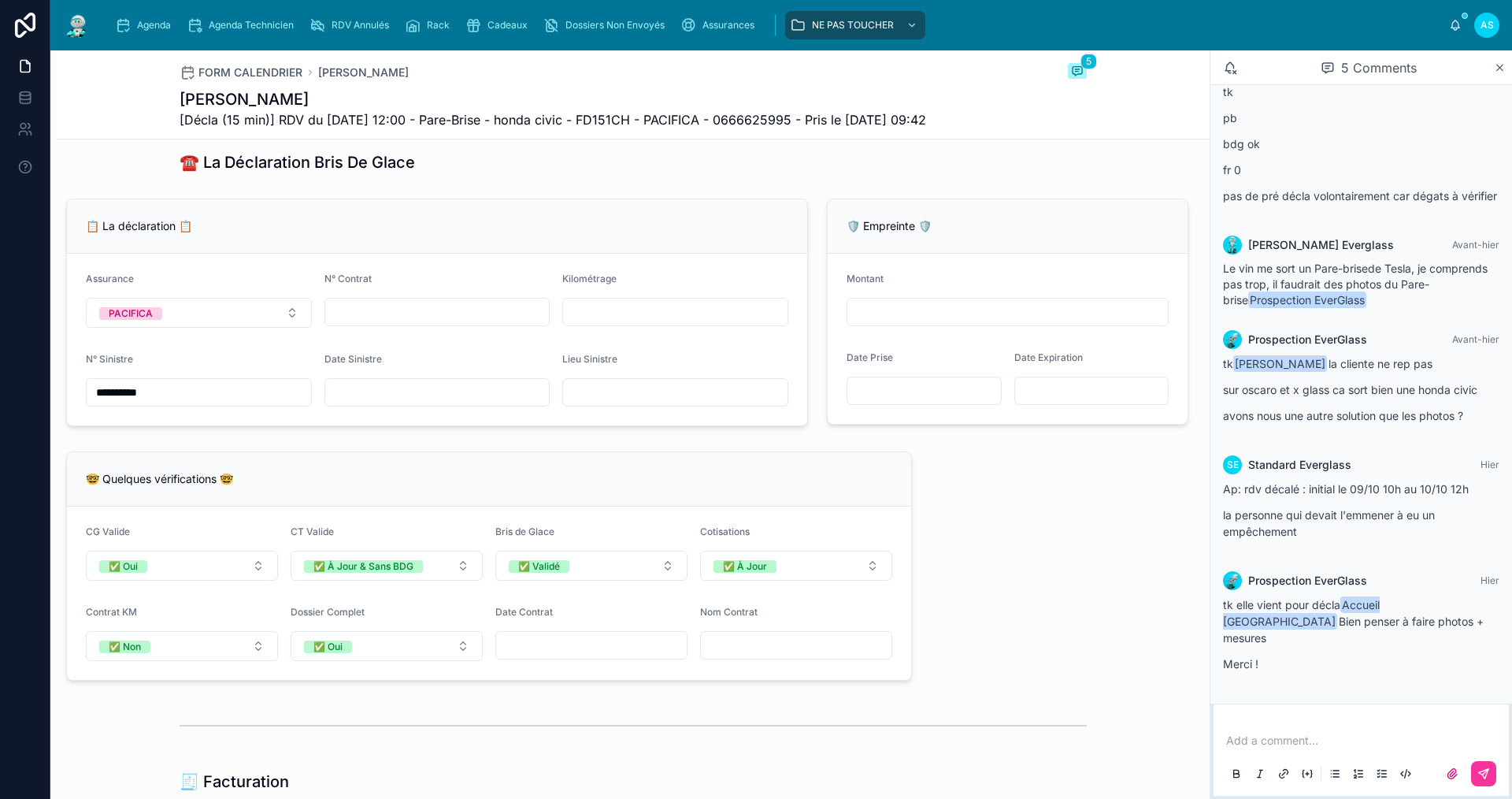
click at [408, 326] on div at bounding box center [437, 312] width 226 height 29
click at [410, 323] on input "text" at bounding box center [436, 311] width 224 height 22
paste input "**********"
type input "**********"
click at [394, 403] on input "text" at bounding box center [436, 392] width 224 height 22
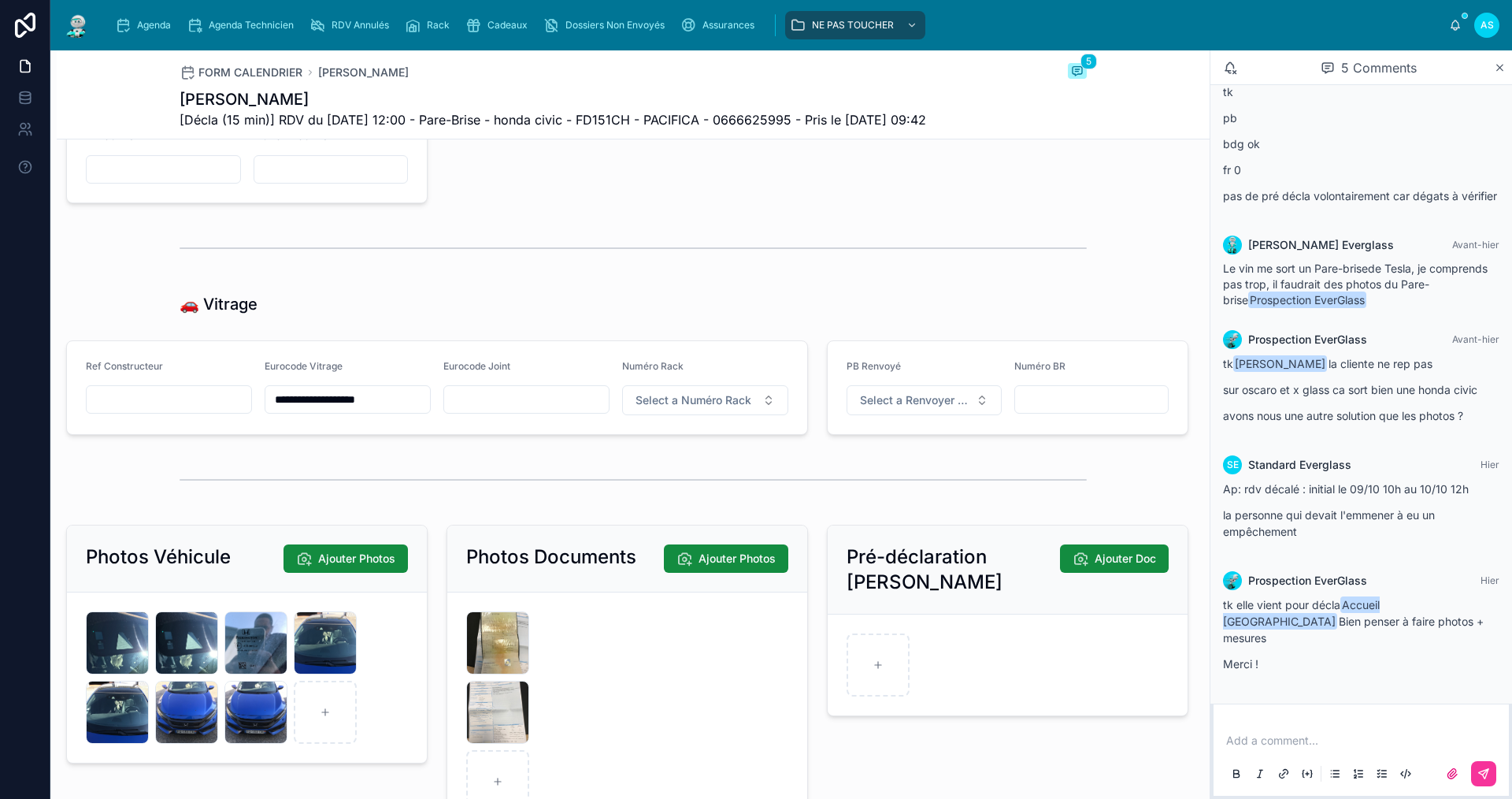
scroll to position [2090, 0]
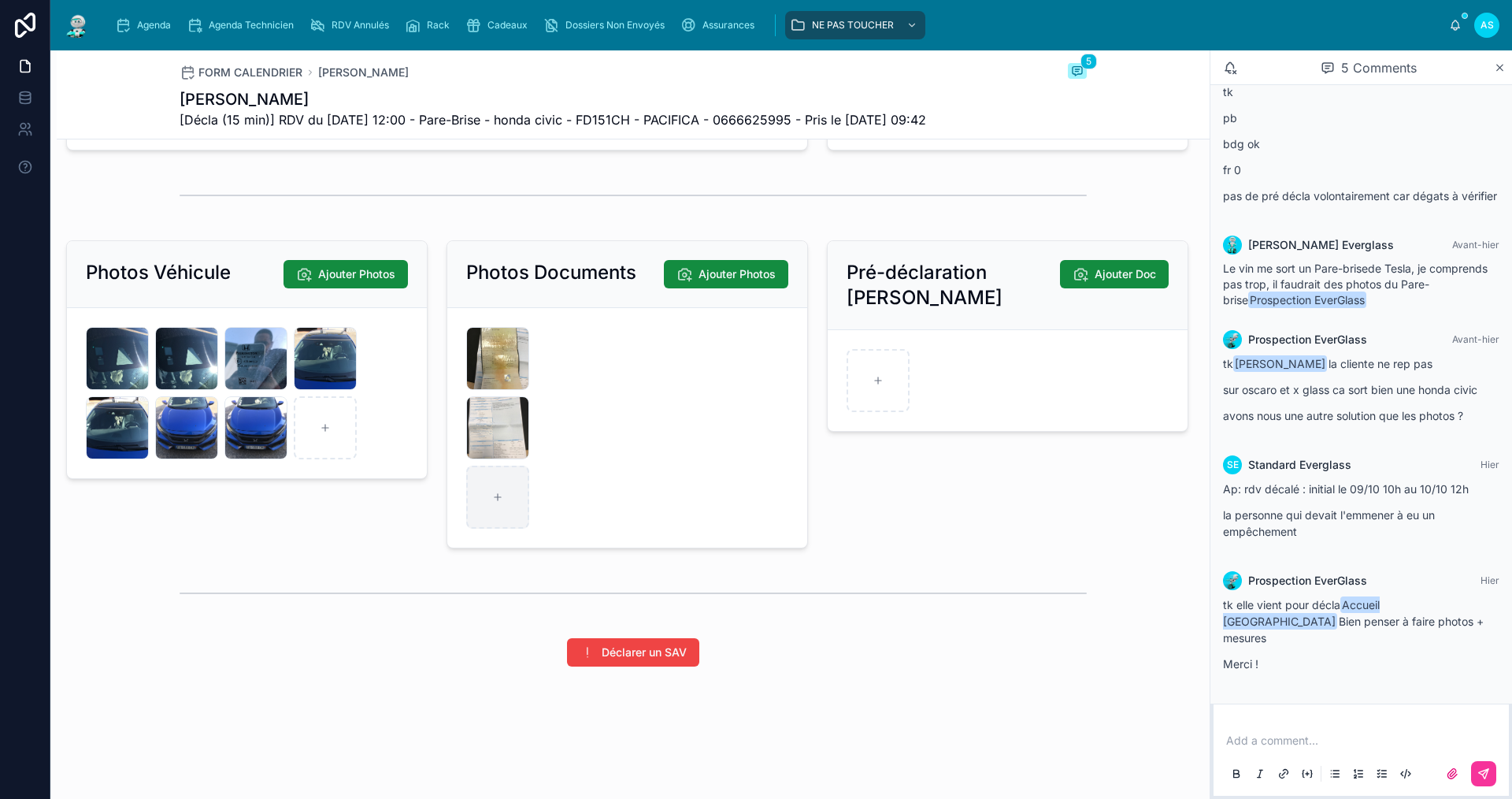
type input "**********"
click at [486, 501] on div at bounding box center [497, 497] width 63 height 63
type input "**********"
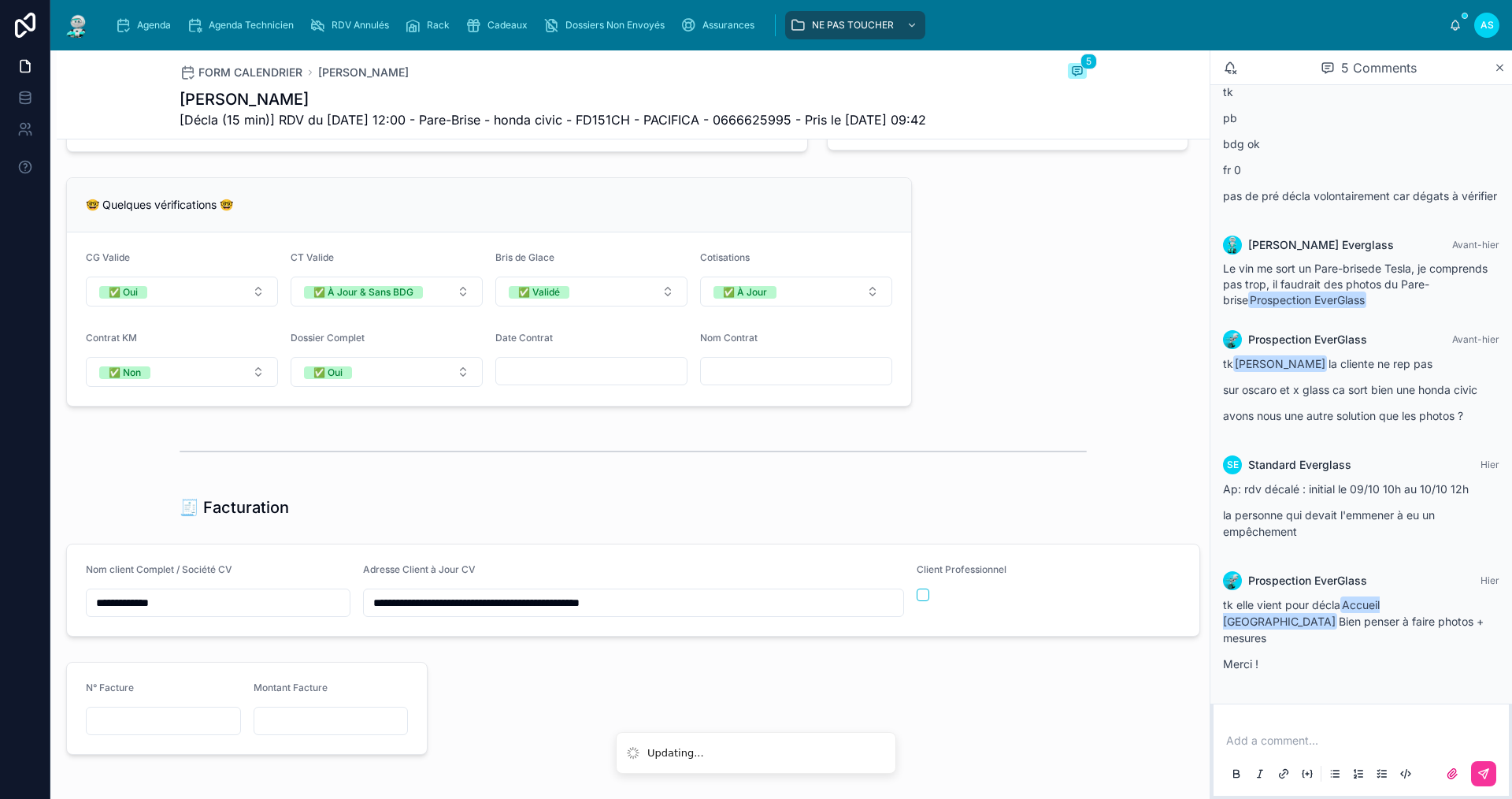
scroll to position [1066, 0]
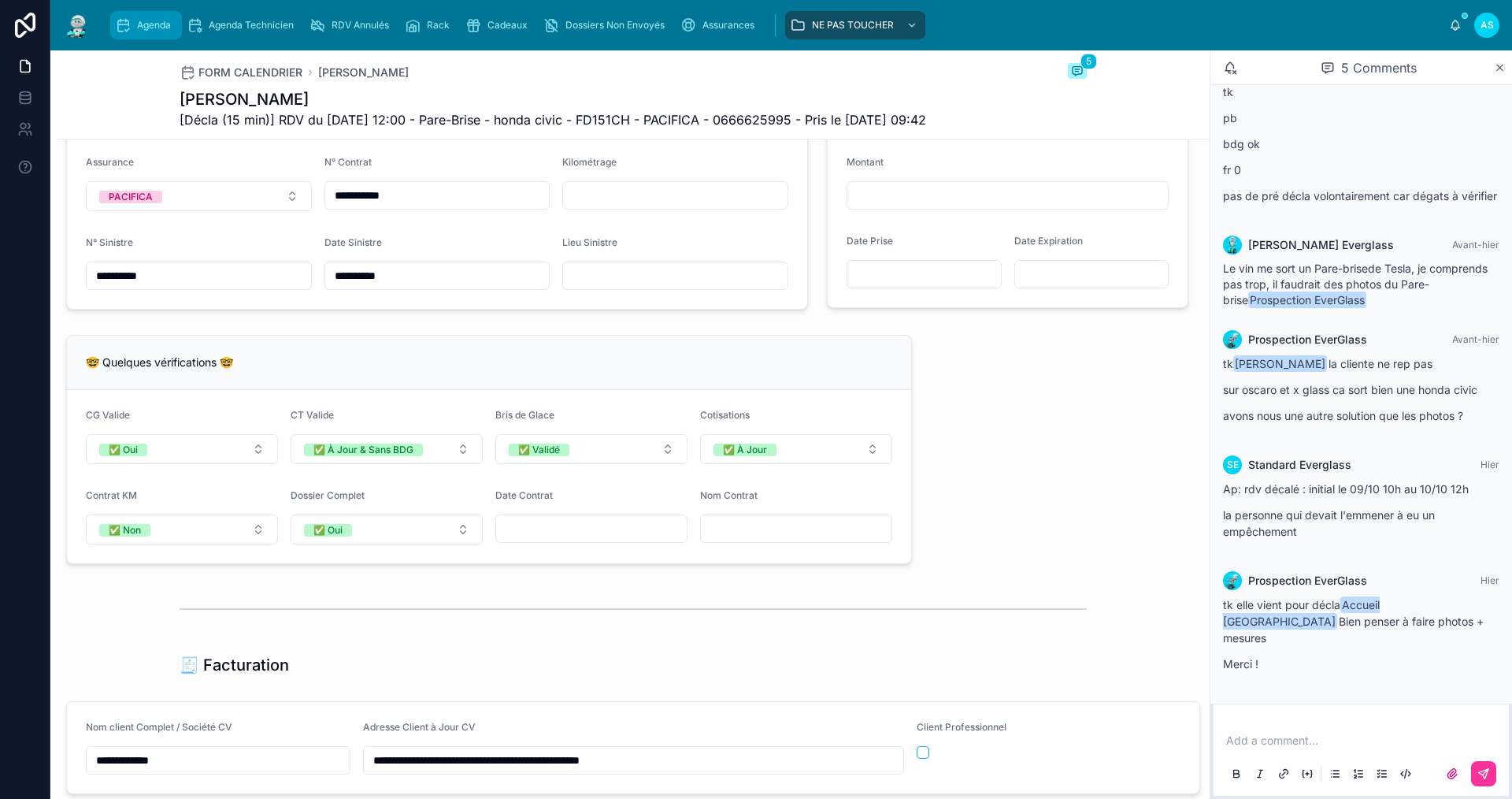
click at [147, 21] on span "Agenda" at bounding box center [154, 25] width 34 height 13
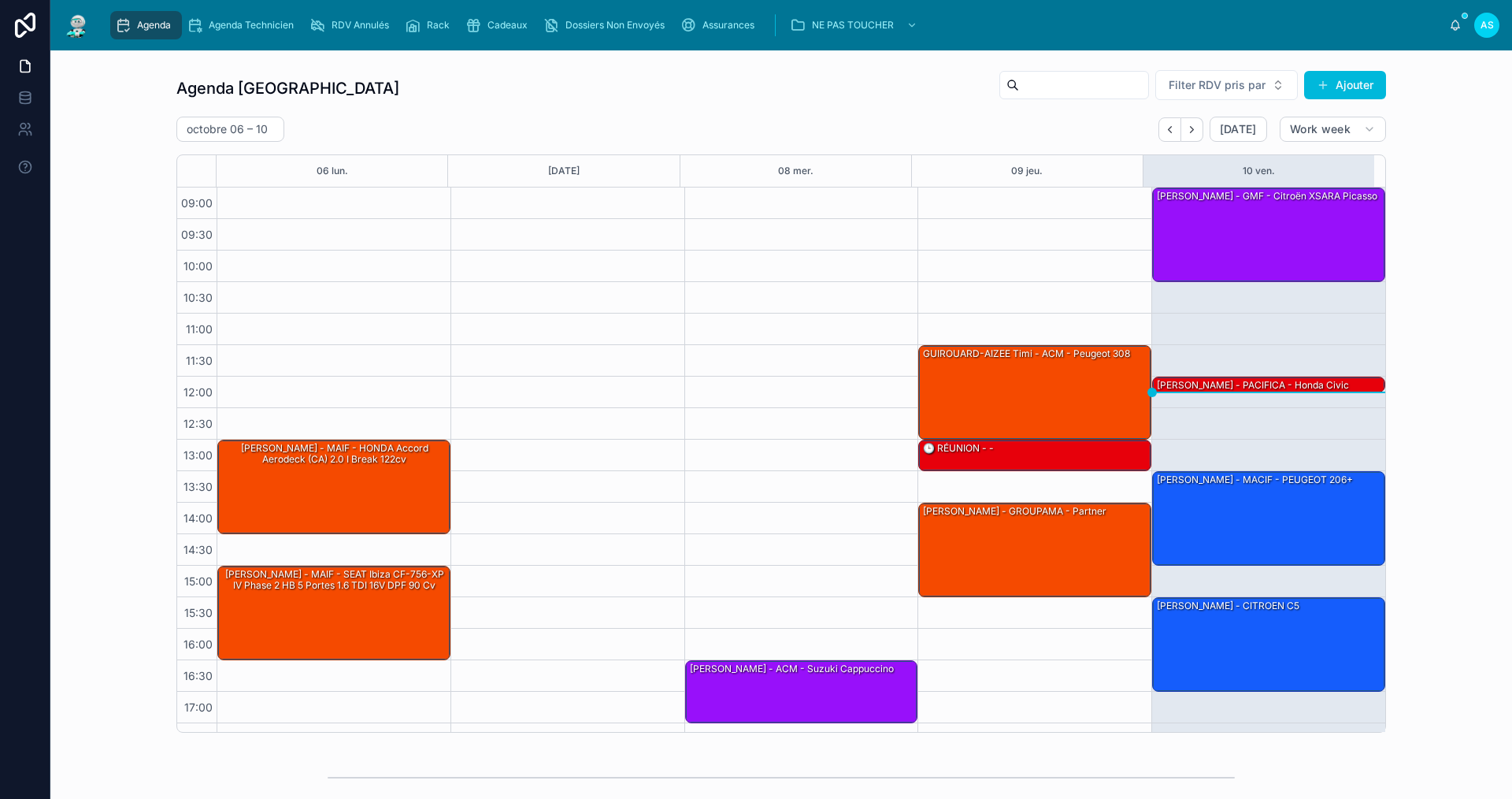
scroll to position [22, 0]
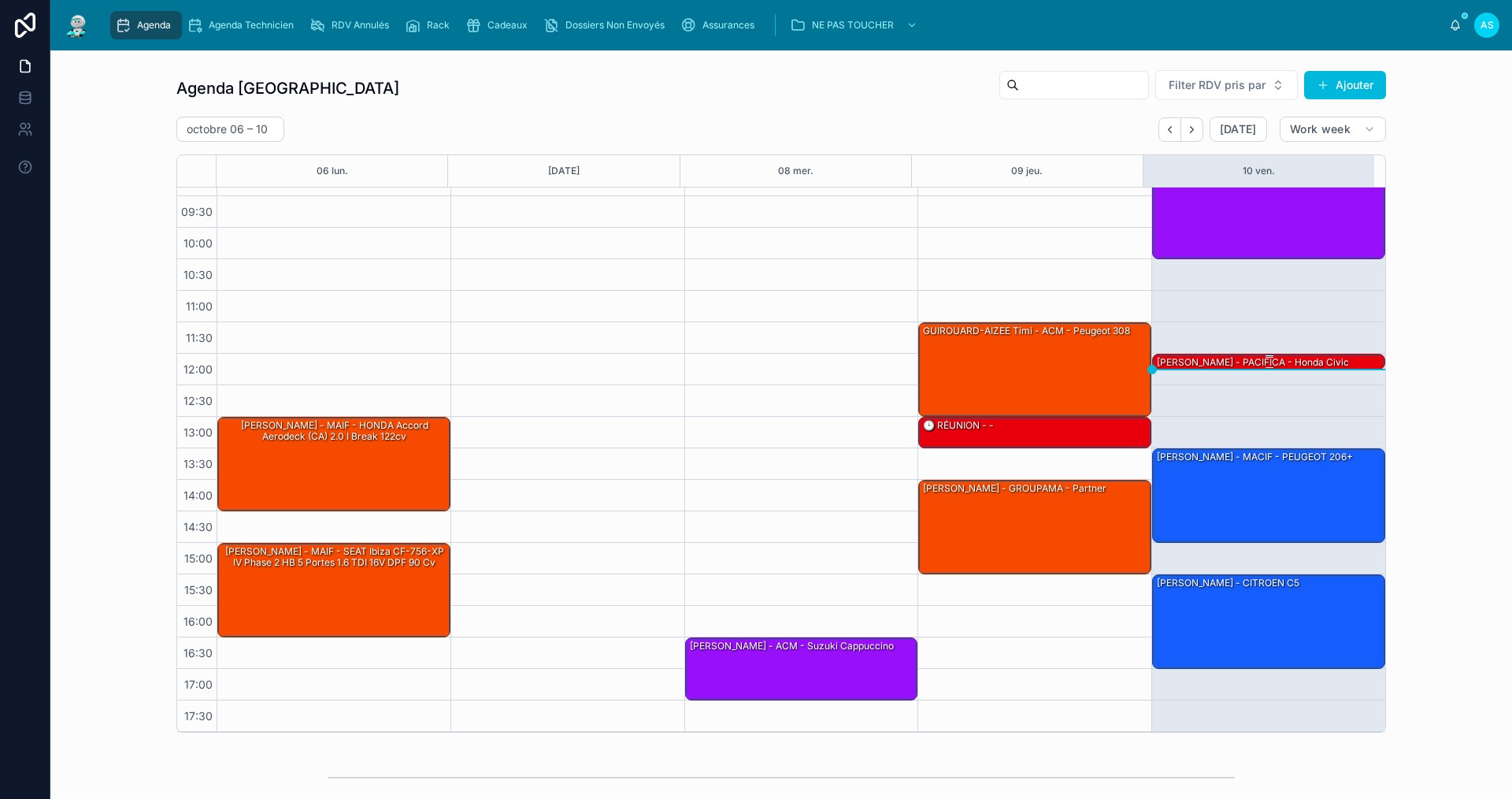
click at [1171, 362] on div "[PERSON_NAME] - PACIFICA - honda civic" at bounding box center [1252, 363] width 195 height 14
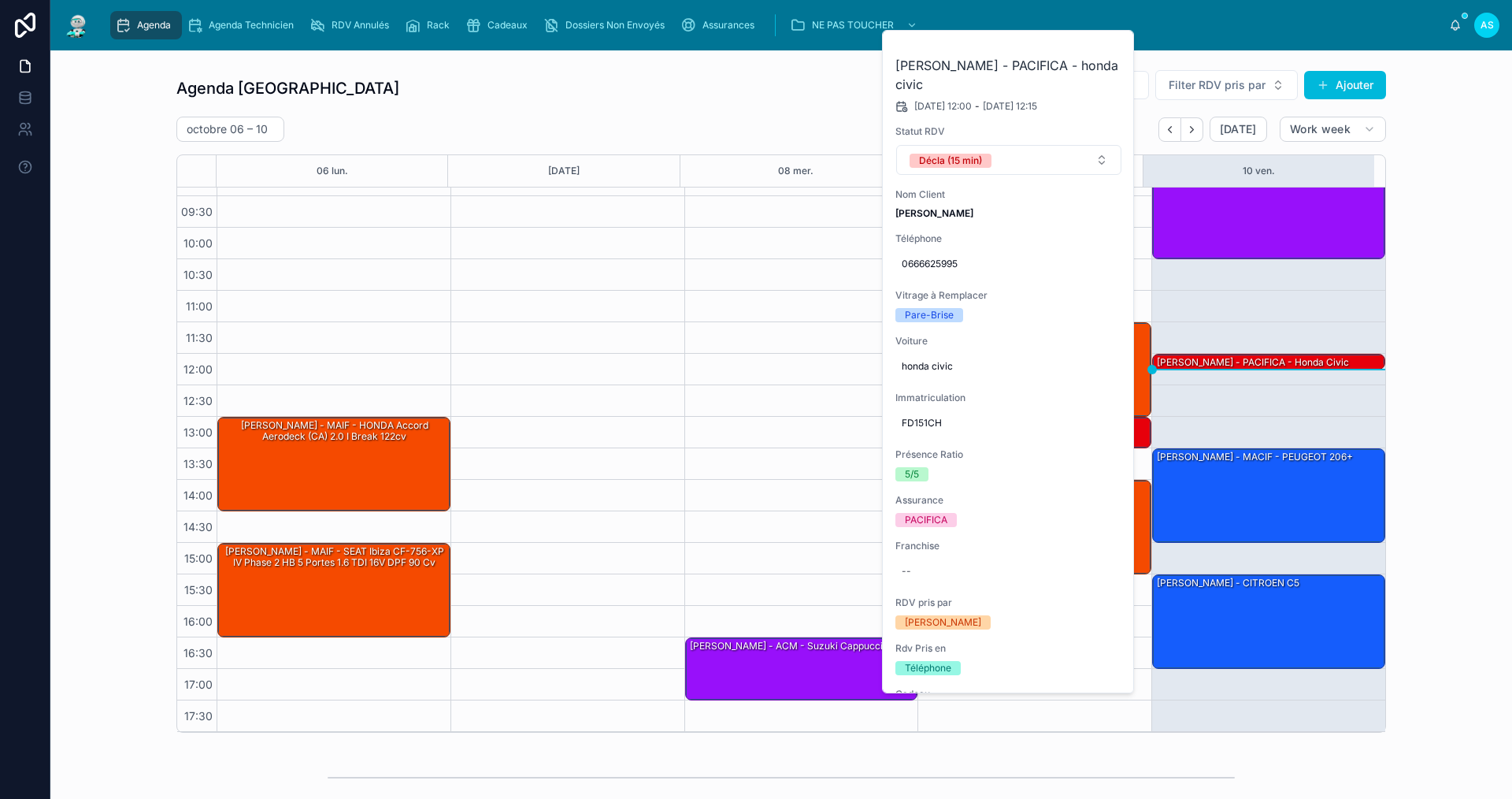
click at [0, 0] on icon at bounding box center [0, 0] width 0 height 0
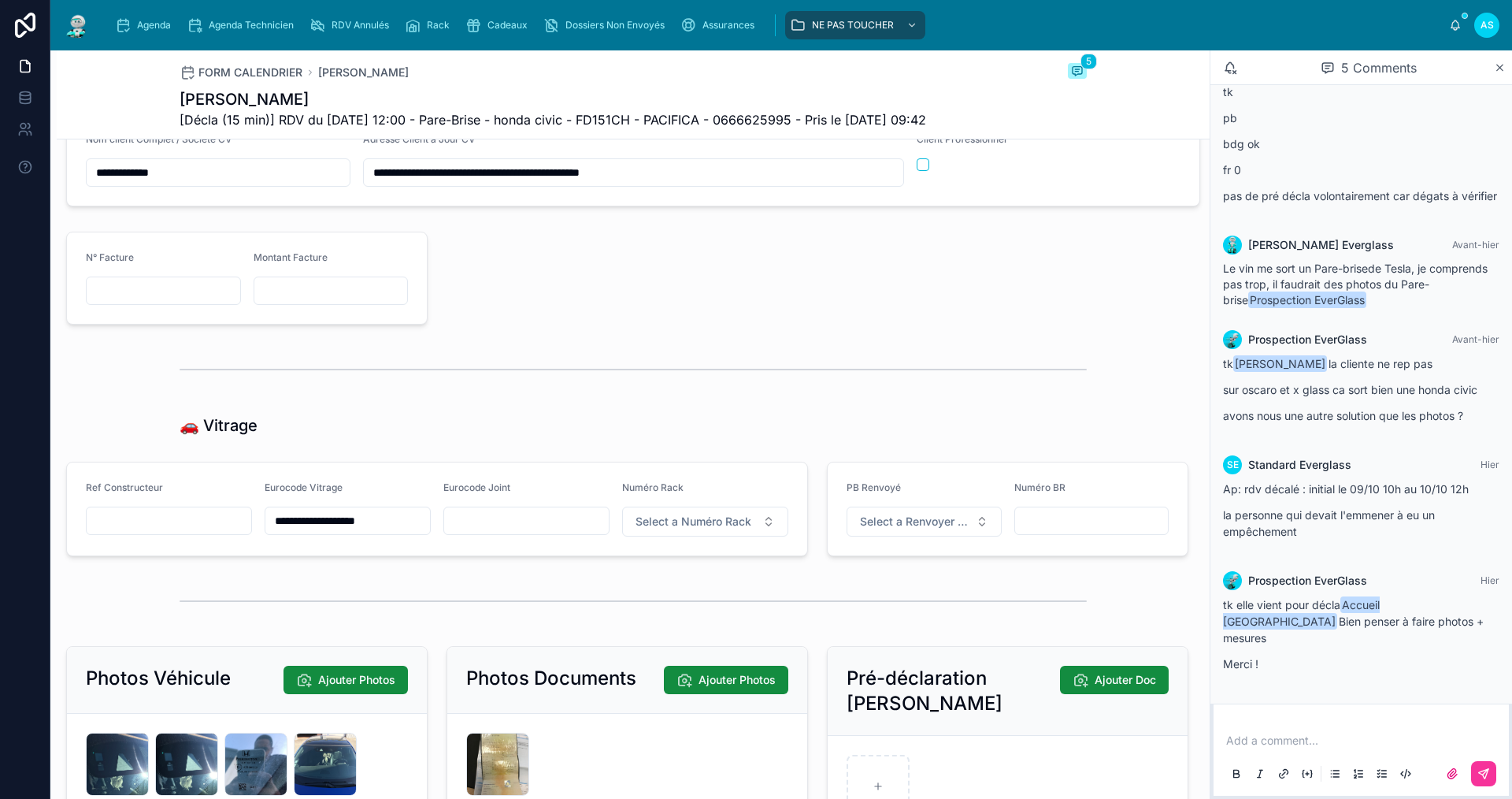
scroll to position [1969, 0]
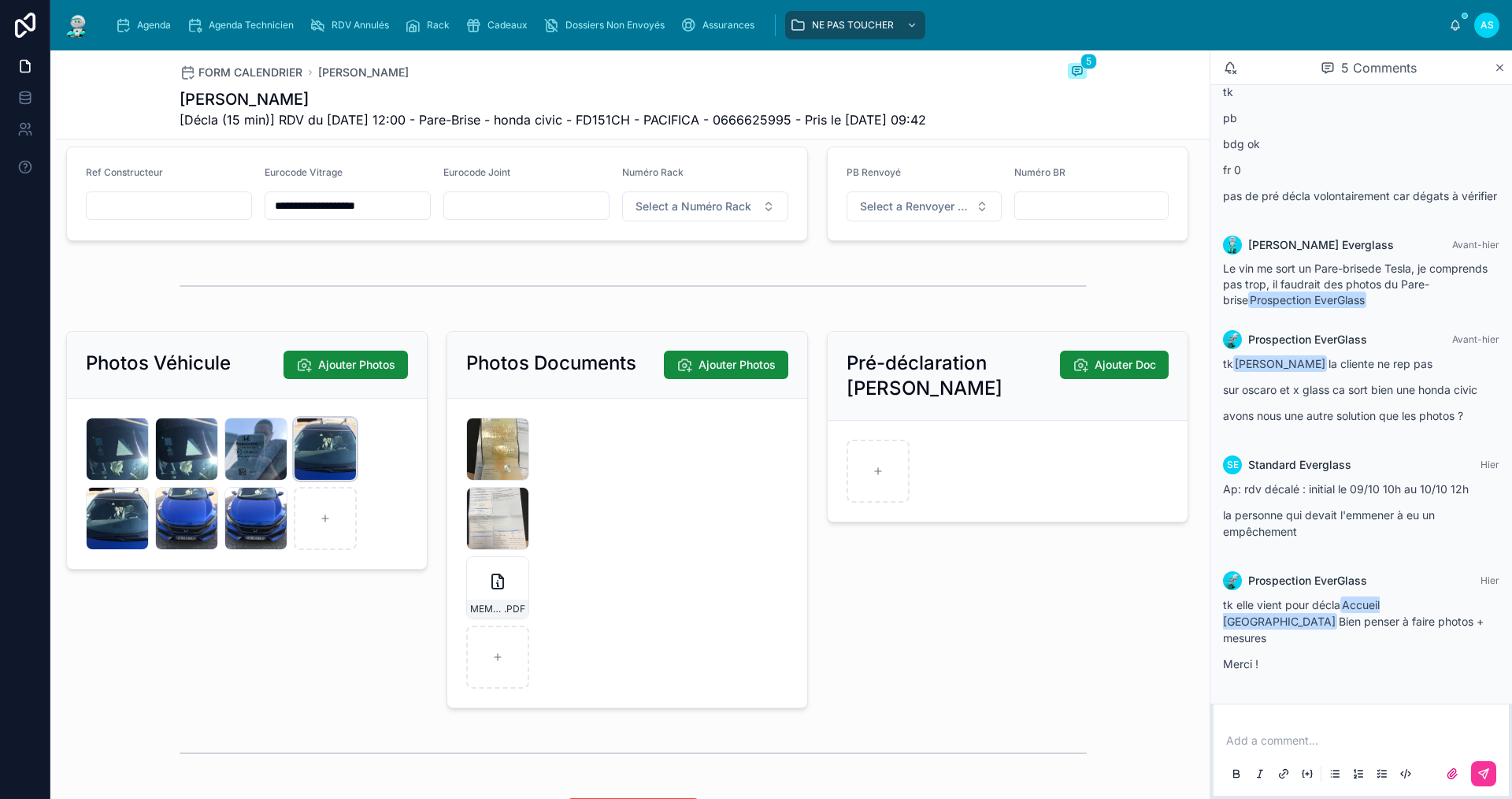
click at [333, 479] on div "16C5E357-2F49-4782-A581-F5E85A621DCA .jpeg" at bounding box center [325, 449] width 63 height 63
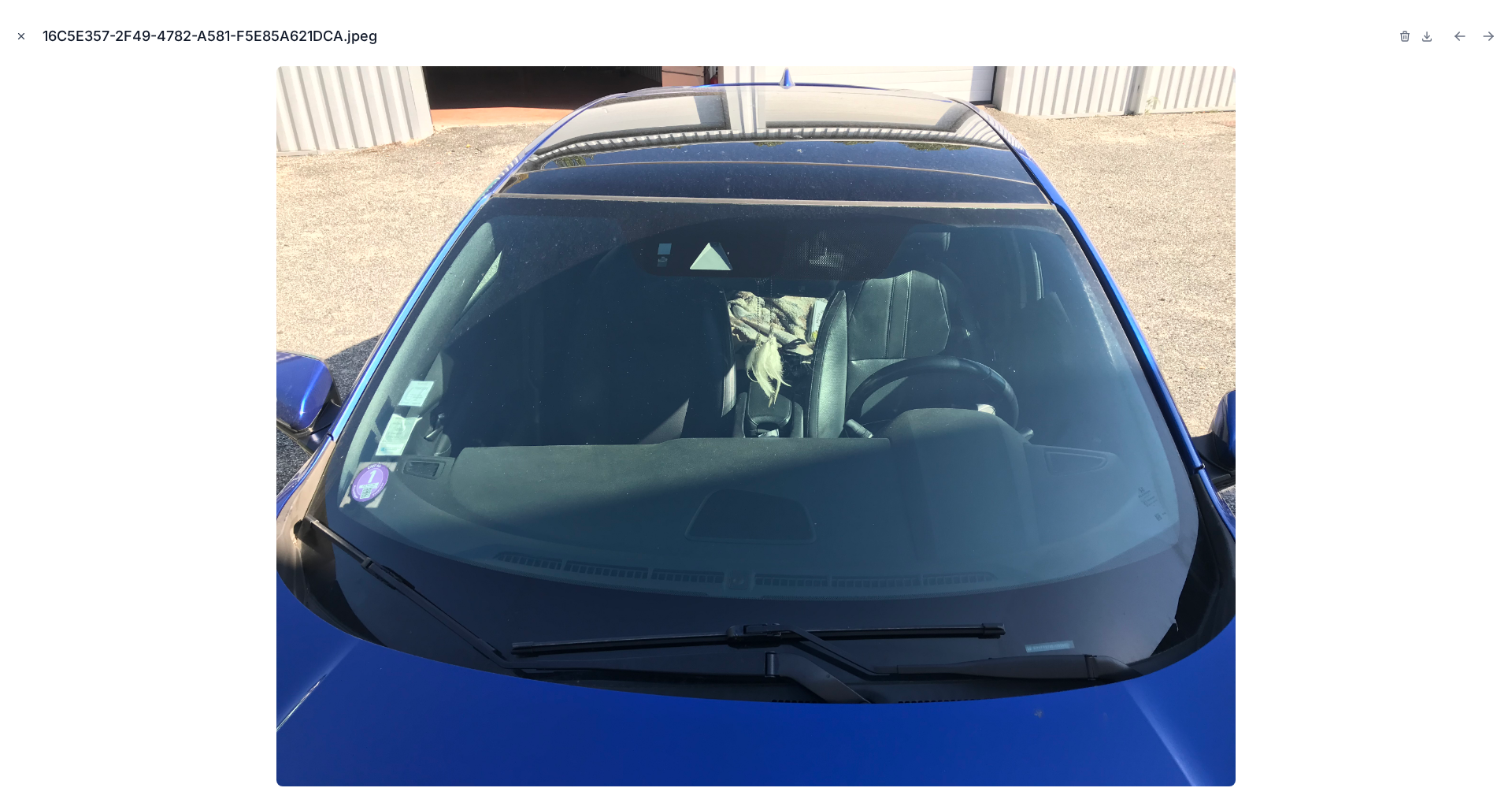
click at [22, 29] on button "Close modal" at bounding box center [21, 36] width 17 height 17
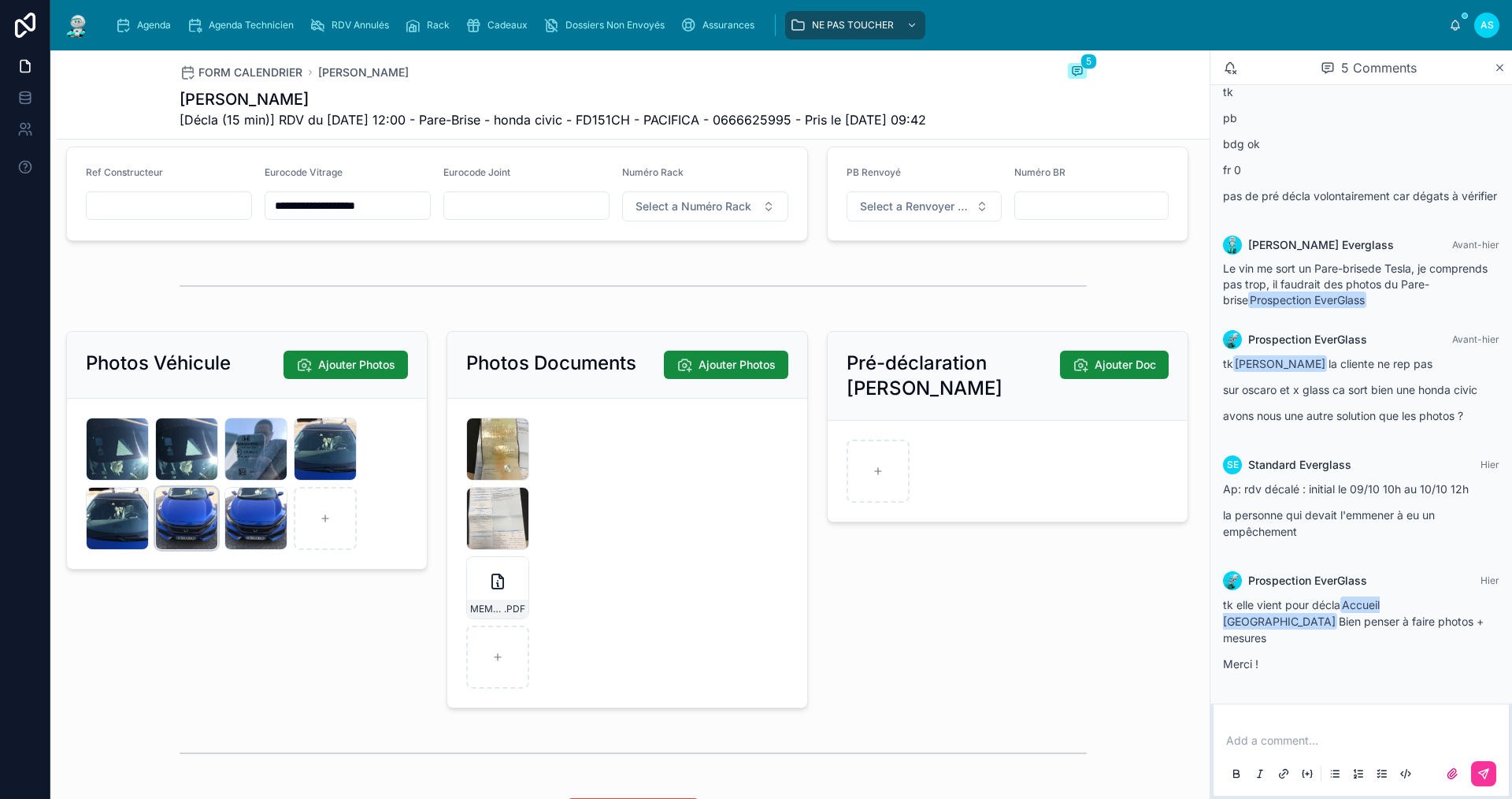
click at [185, 548] on div "E92A091F-BDDC-4280-9E2A-63EF9DB1851A .jpeg" at bounding box center [186, 518] width 63 height 63
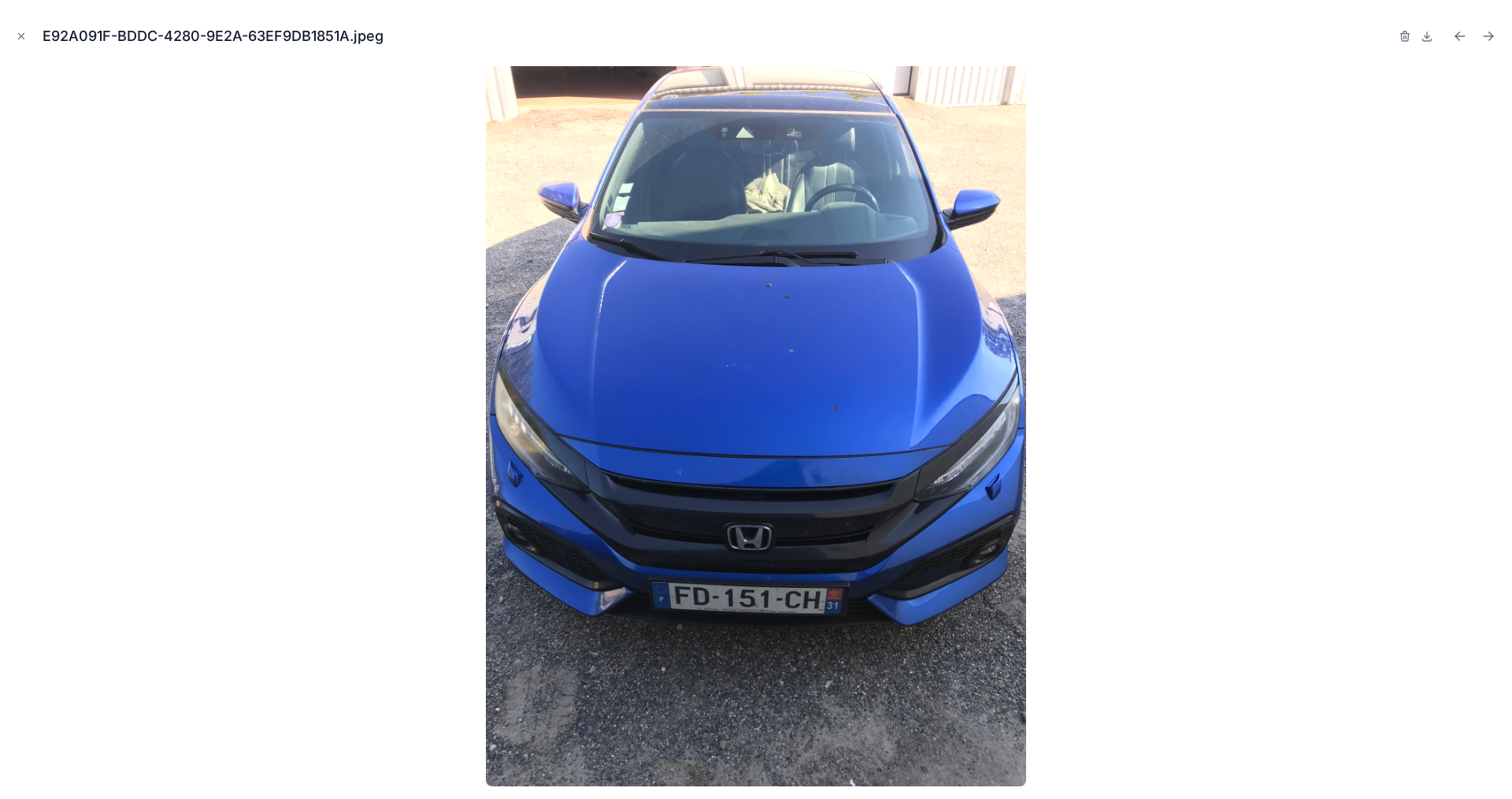
drag, startPoint x: 15, startPoint y: 34, endPoint x: 83, endPoint y: 160, distance: 143.2
click at [16, 34] on button "Close modal" at bounding box center [21, 36] width 17 height 17
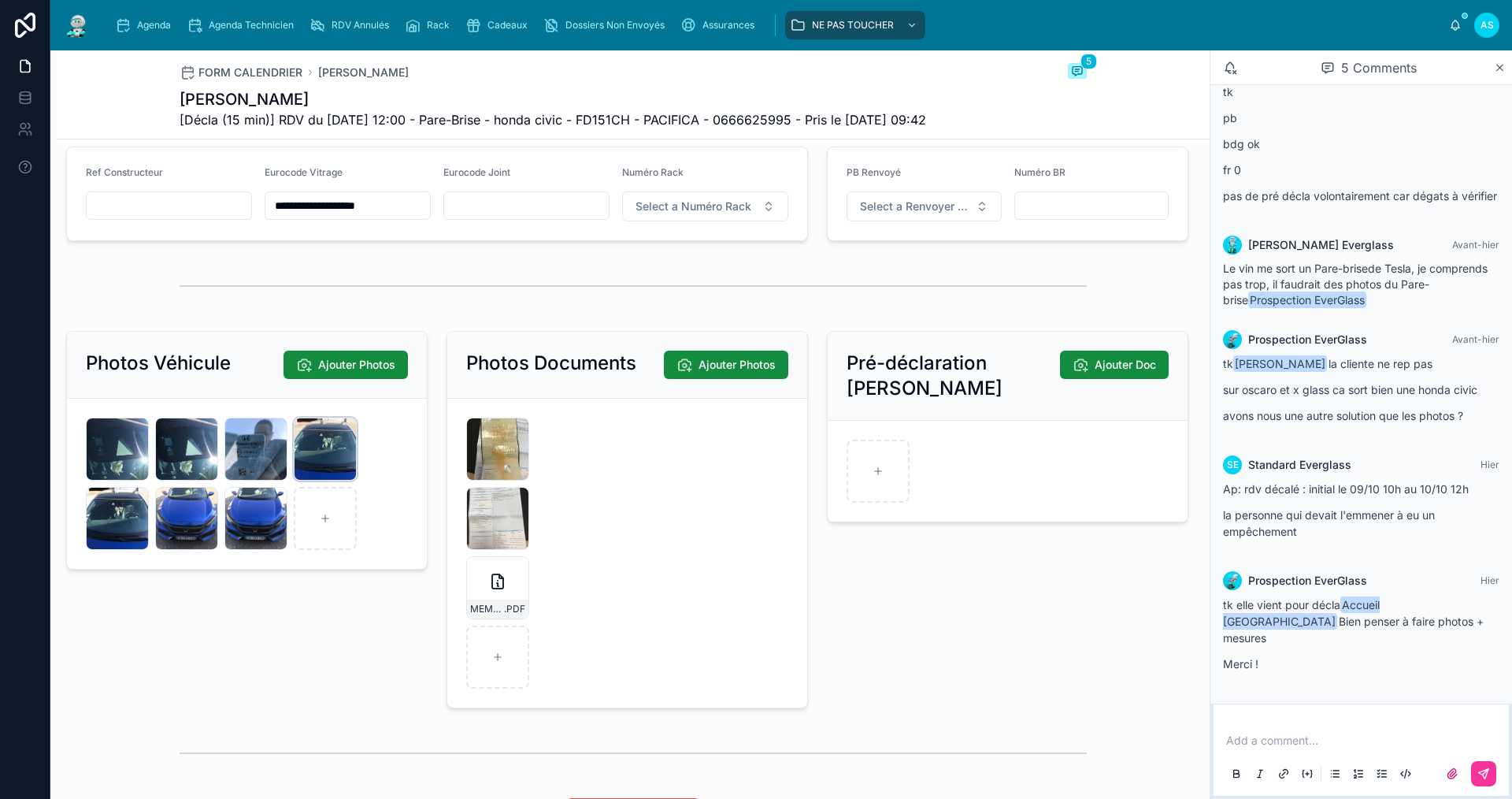
click at [327, 480] on div "16C5E357-2F49-4782-A581-F5E85A621DCA .jpeg" at bounding box center [325, 449] width 63 height 63
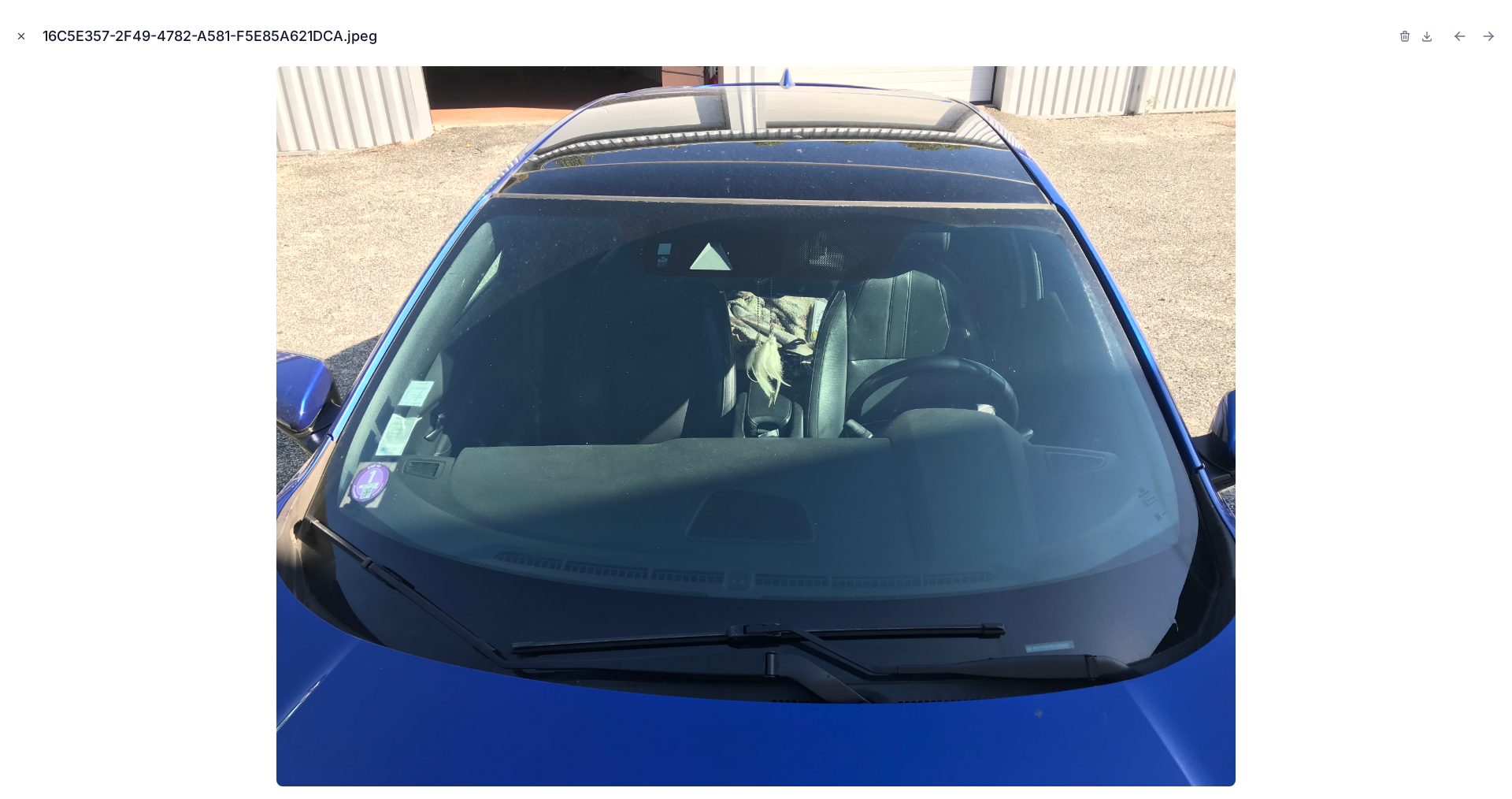
click at [17, 33] on icon "Close modal" at bounding box center [22, 36] width 11 height 11
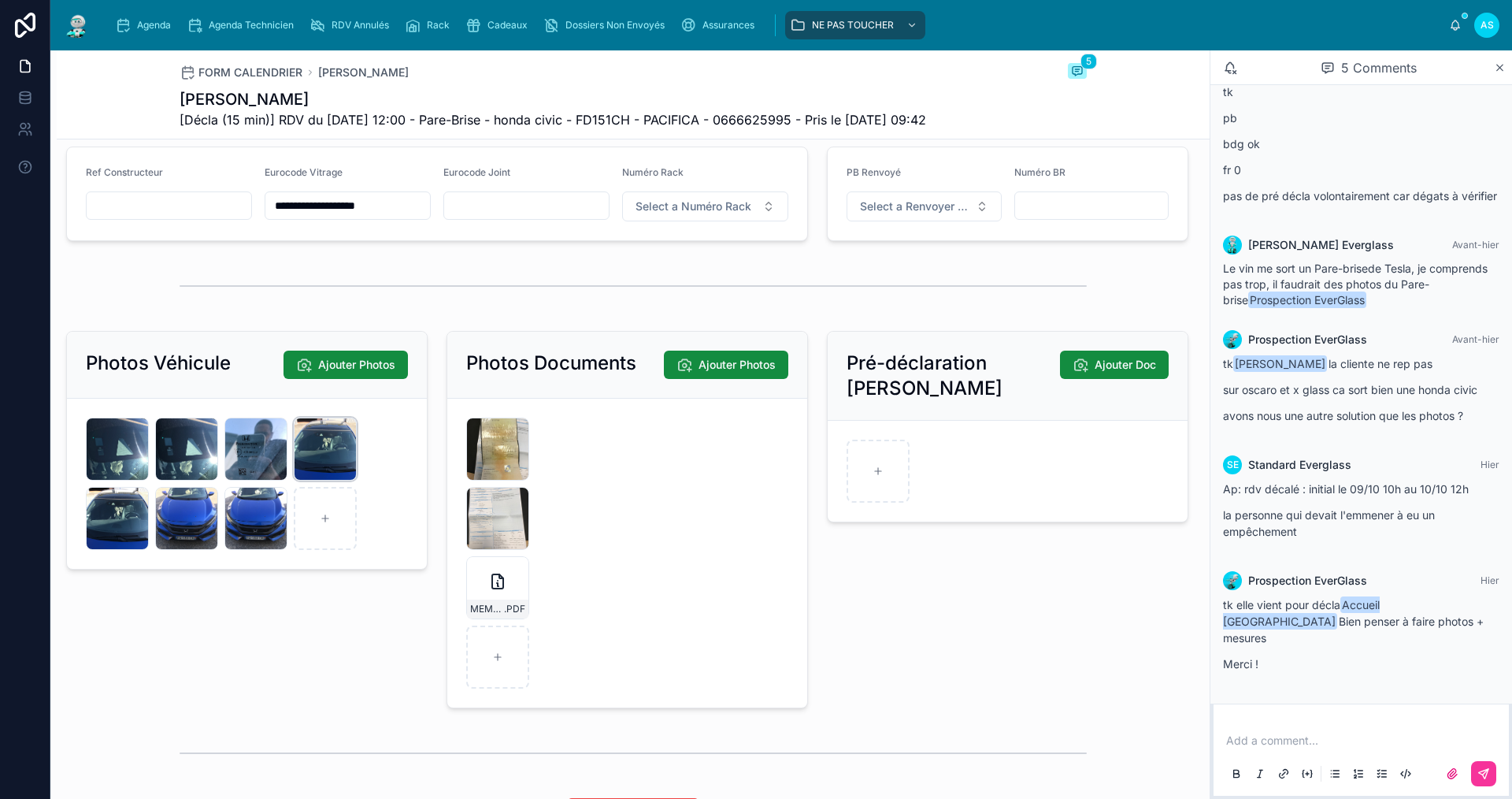
click at [338, 480] on div "16C5E357-2F49-4782-A581-F5E85A621DCA .jpeg" at bounding box center [325, 449] width 63 height 63
